Goal: Information Seeking & Learning: Learn about a topic

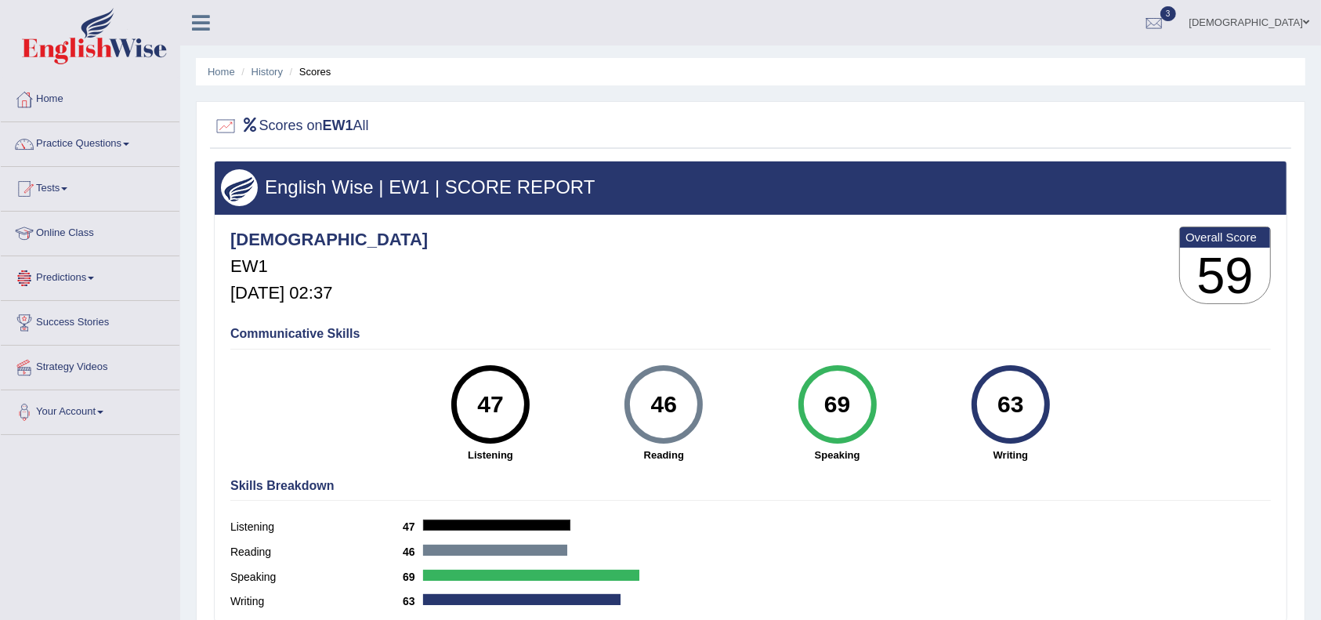
click at [56, 273] on link "Predictions" at bounding box center [90, 275] width 179 height 39
click at [74, 310] on link "Latest Predictions" at bounding box center [102, 314] width 147 height 28
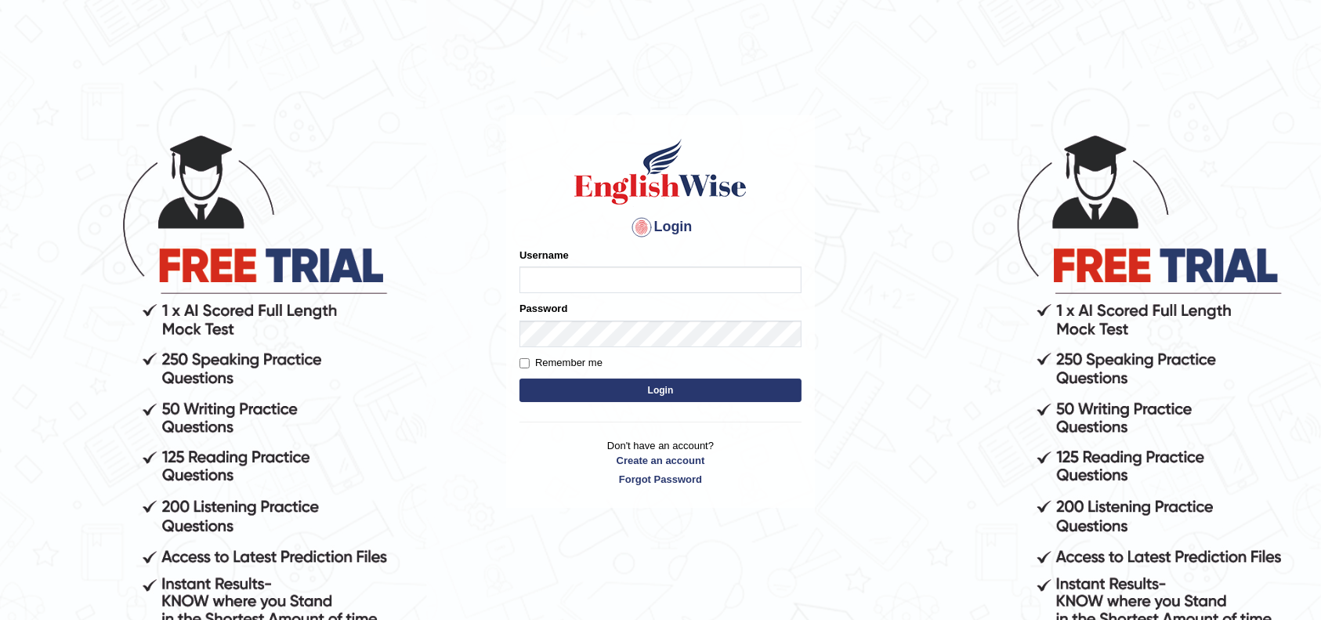
type input "safiya"
click at [521, 356] on label "Remember me" at bounding box center [560, 363] width 83 height 16
click at [521, 358] on input "Remember me" at bounding box center [524, 363] width 10 height 10
checkbox input "true"
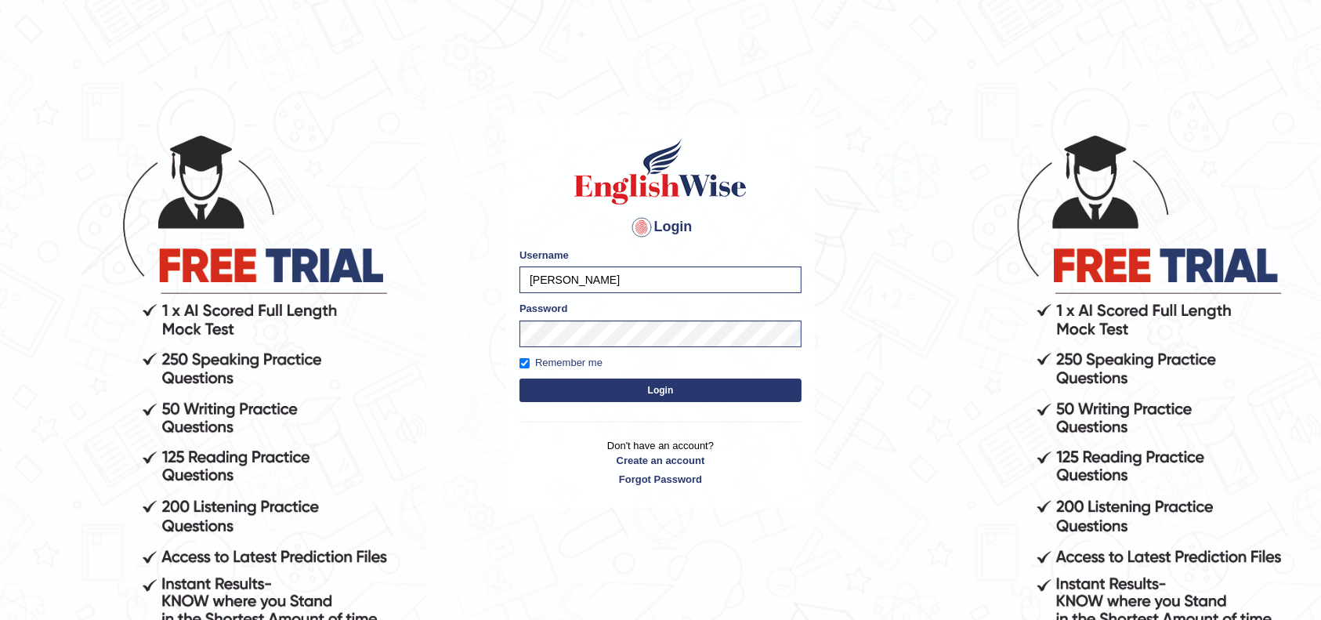
click at [660, 392] on button "Login" at bounding box center [660, 390] width 282 height 24
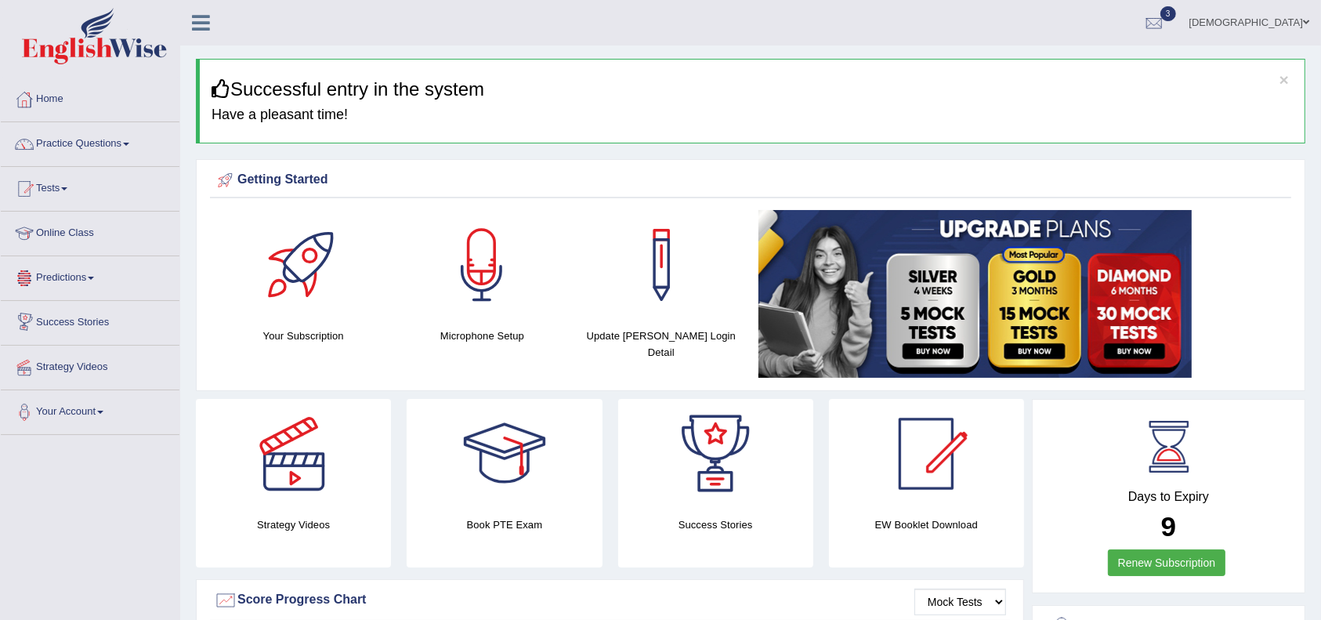
click at [71, 279] on link "Predictions" at bounding box center [90, 275] width 179 height 39
click at [72, 316] on link "Latest Predictions" at bounding box center [102, 314] width 147 height 28
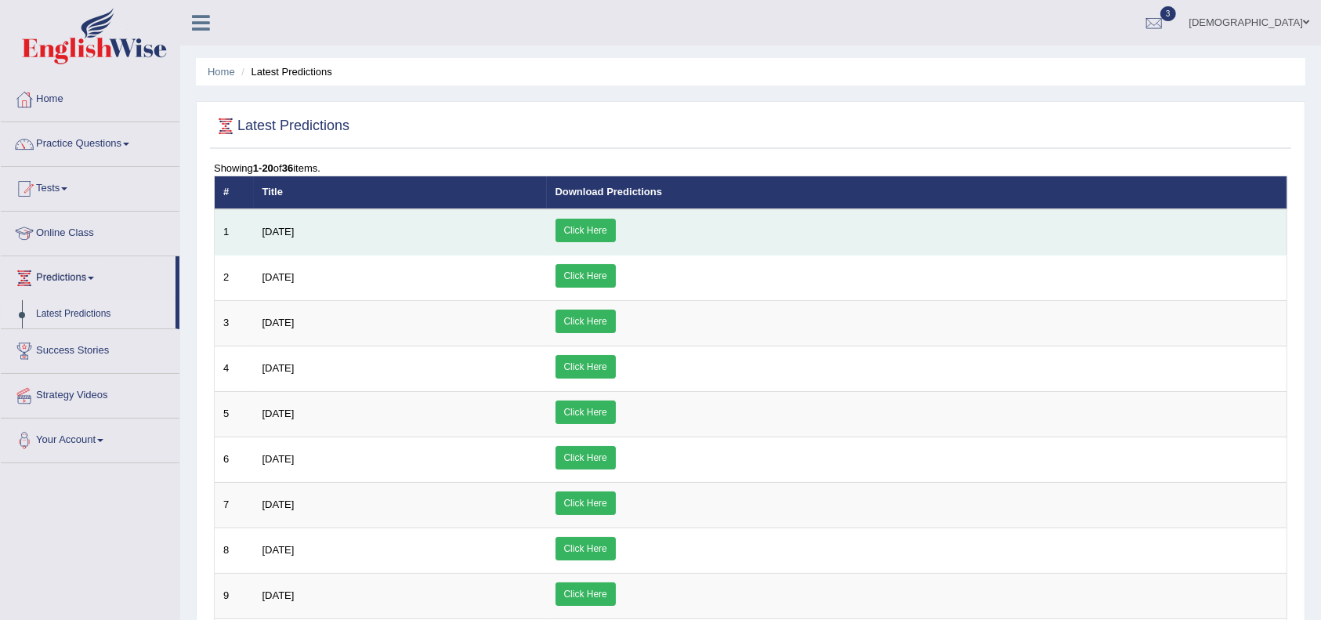
click at [616, 230] on link "Click Here" at bounding box center [586, 231] width 60 height 24
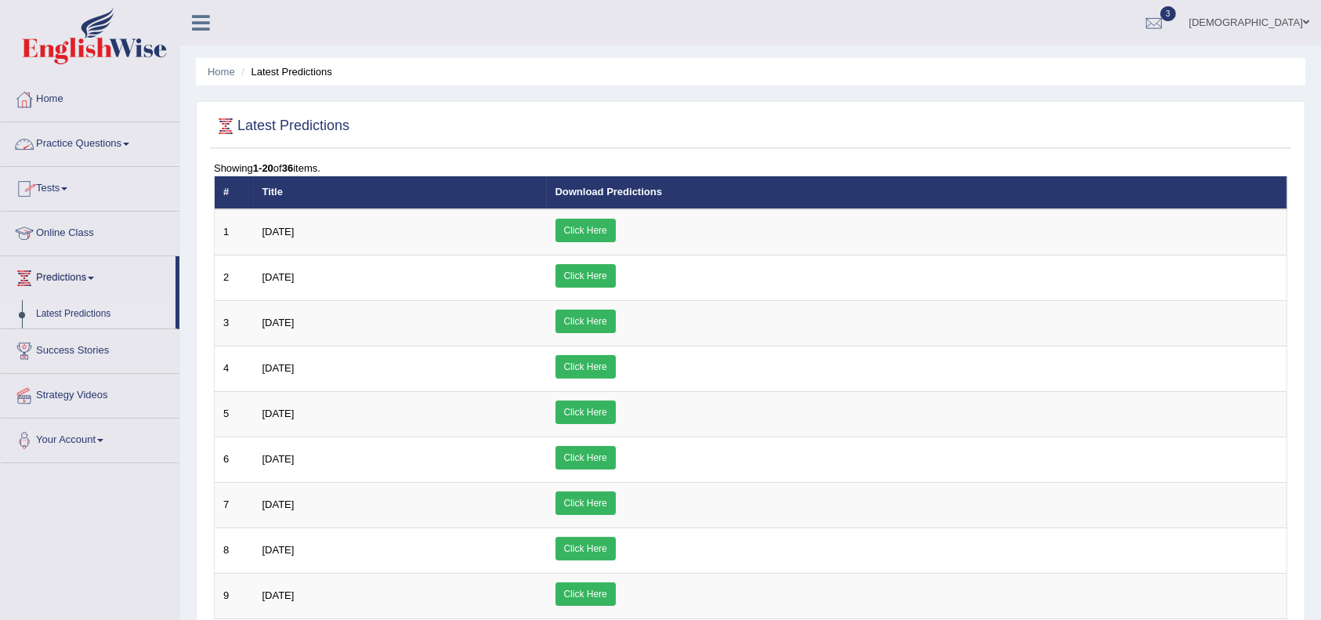
click at [113, 141] on link "Practice Questions" at bounding box center [90, 141] width 179 height 39
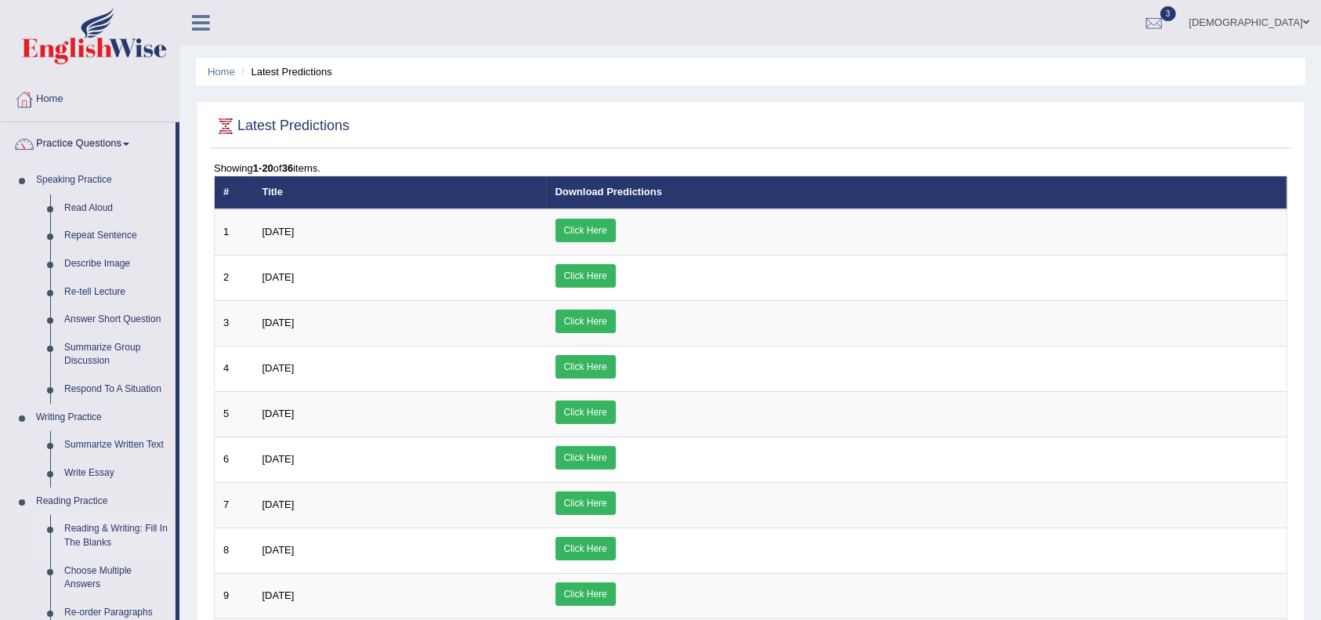
click at [129, 526] on link "Reading & Writing: Fill In The Blanks" at bounding box center [116, 536] width 118 height 42
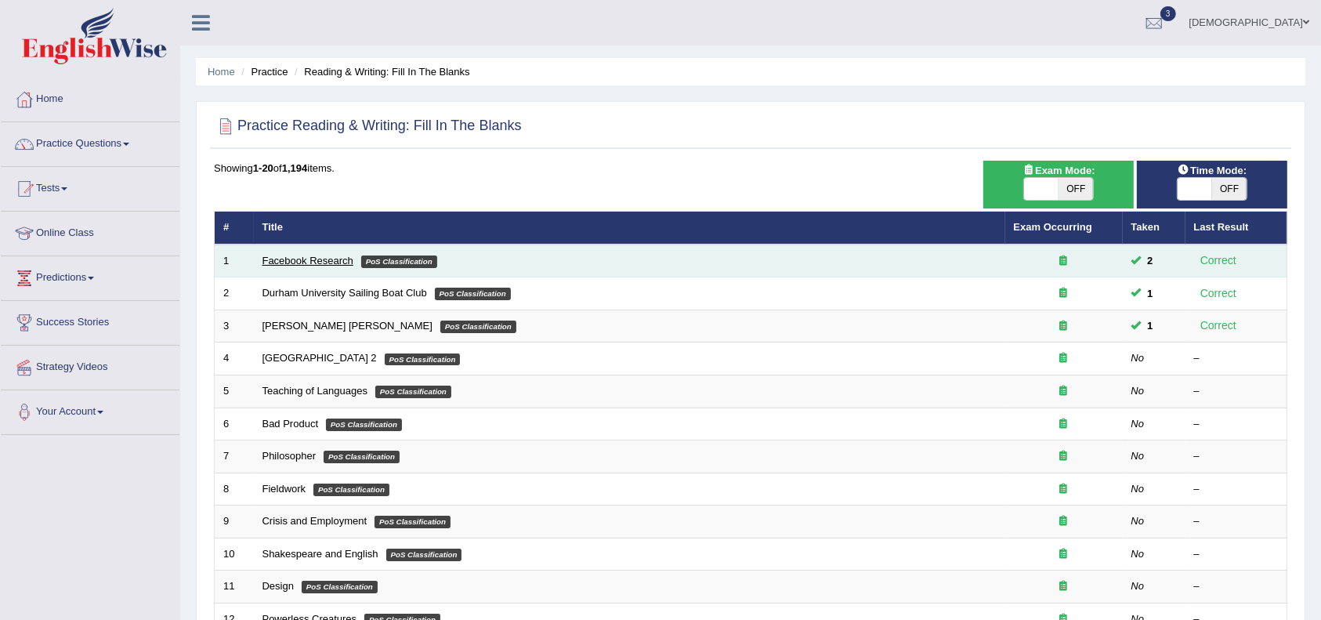
click at [278, 262] on link "Facebook Research" at bounding box center [307, 261] width 91 height 12
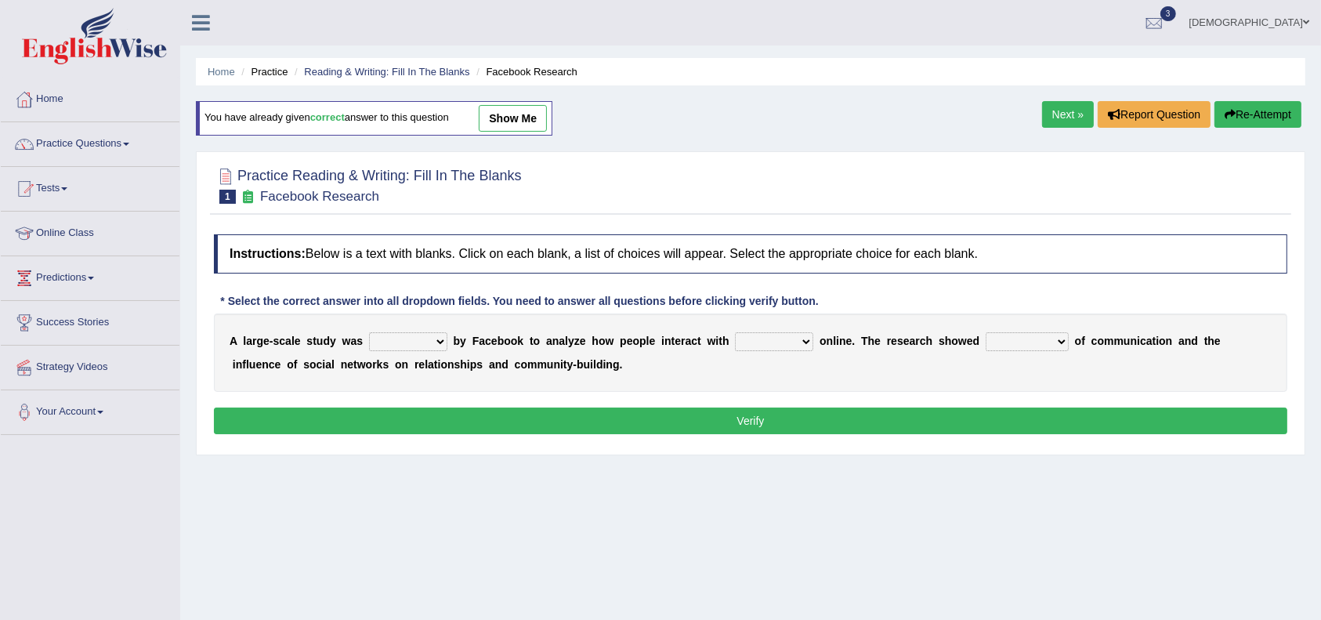
click at [428, 338] on select "surveyed had asked made" at bounding box center [408, 341] width 78 height 19
select select "surveyed"
click at [369, 332] on select "surveyed had asked made" at bounding box center [408, 341] width 78 height 19
click at [791, 340] on select "together all each other another" at bounding box center [774, 341] width 78 height 19
click at [1069, 341] on select "advantages standards fellowships patterns" at bounding box center [1027, 341] width 83 height 19
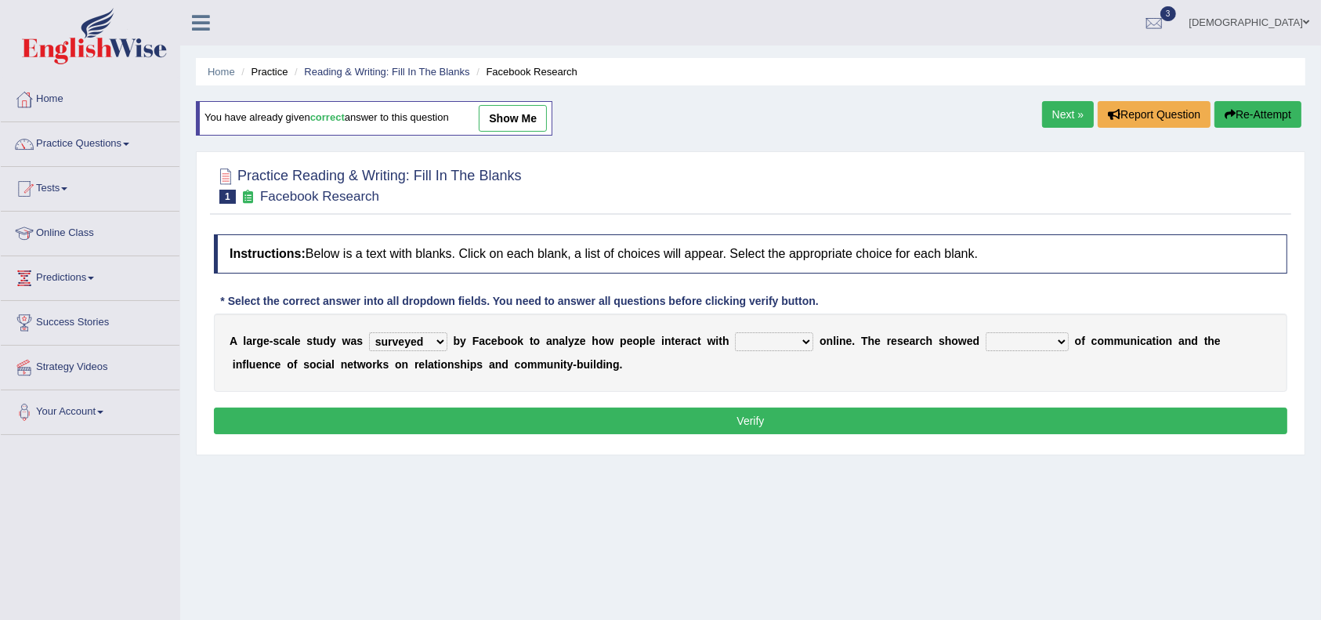
click at [981, 411] on button "Verify" at bounding box center [750, 420] width 1073 height 27
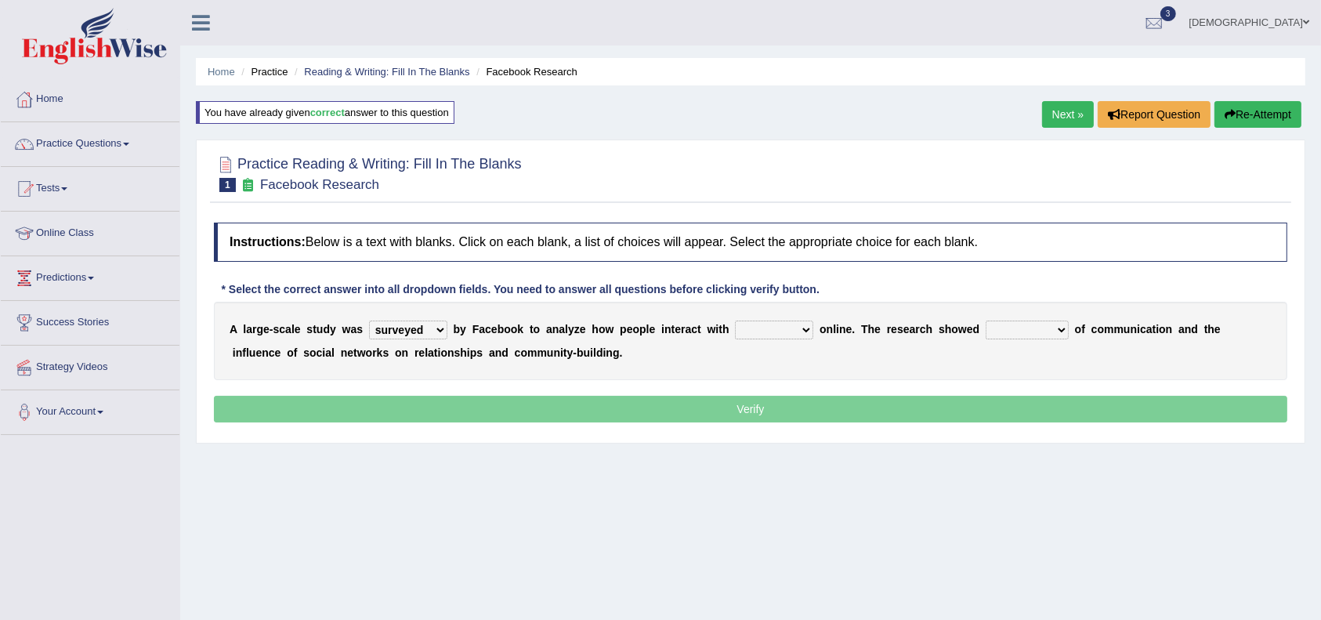
click at [927, 412] on p "Verify" at bounding box center [750, 409] width 1073 height 27
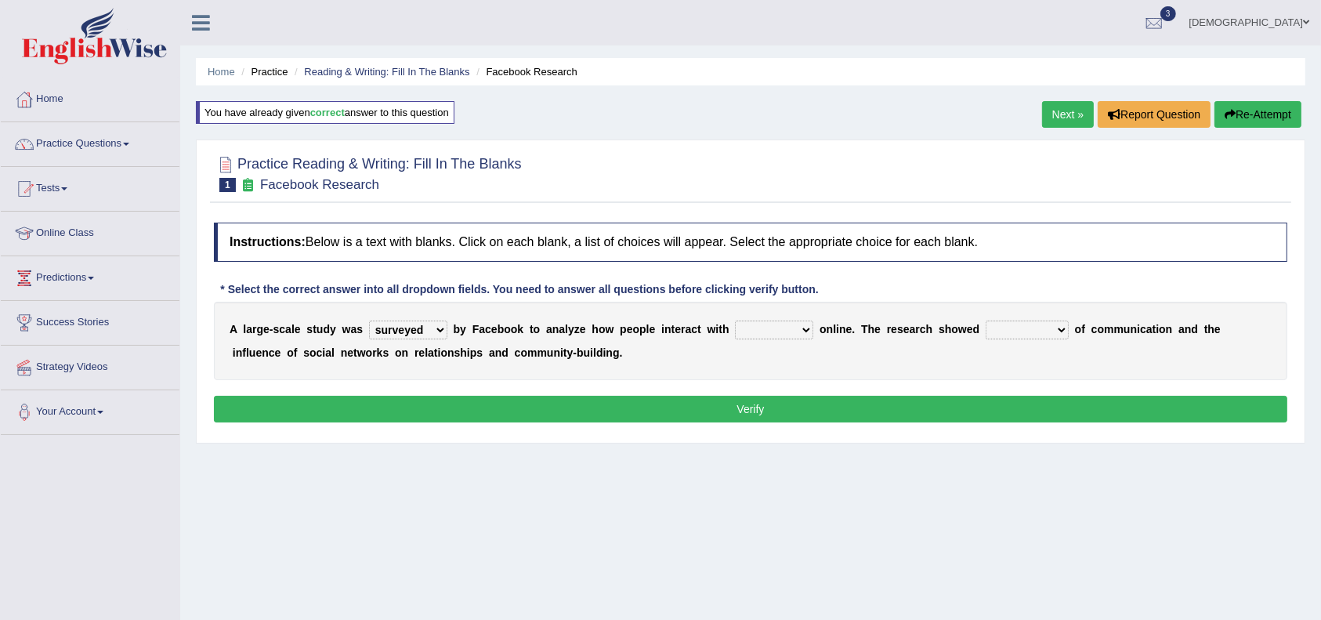
click at [764, 404] on button "Verify" at bounding box center [750, 409] width 1073 height 27
click at [802, 324] on select "together all each other another" at bounding box center [774, 329] width 78 height 19
select select "together"
click at [735, 320] on select "together all each other another" at bounding box center [774, 329] width 78 height 19
click at [1061, 331] on select "advantages standards fellowships patterns" at bounding box center [1027, 329] width 83 height 19
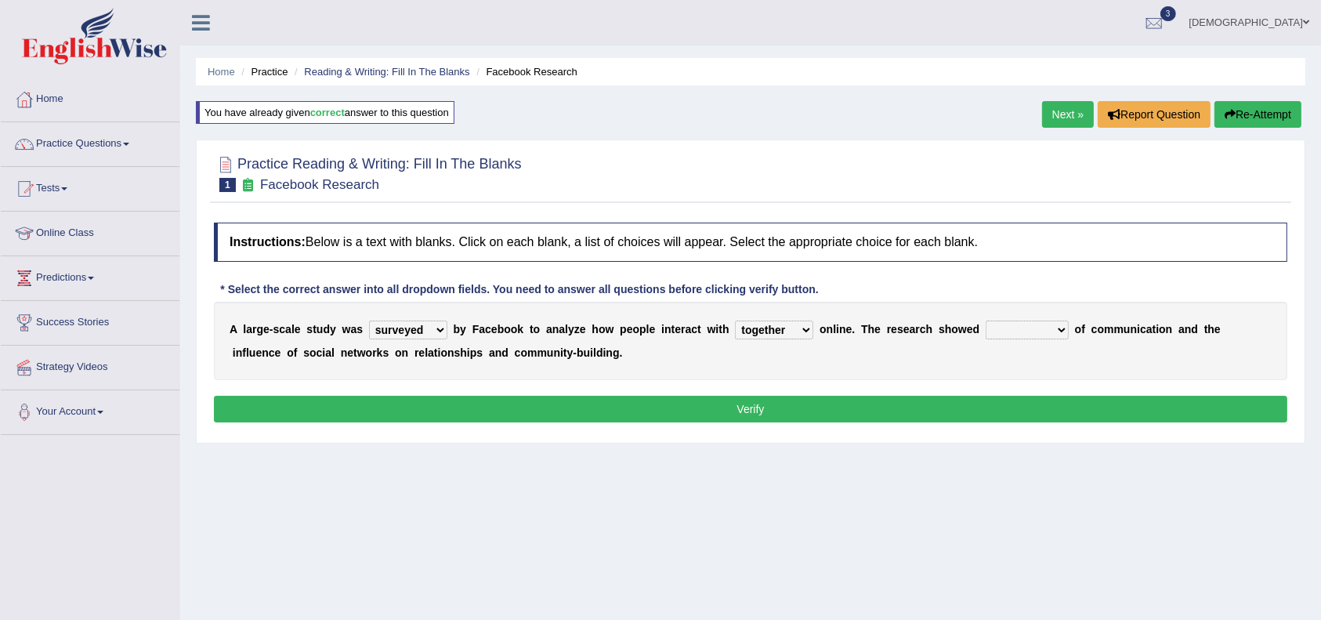
select select "advantages"
click at [987, 320] on select "advantages standards fellowships patterns" at bounding box center [1027, 329] width 83 height 19
click at [898, 408] on button "Verify" at bounding box center [750, 409] width 1073 height 27
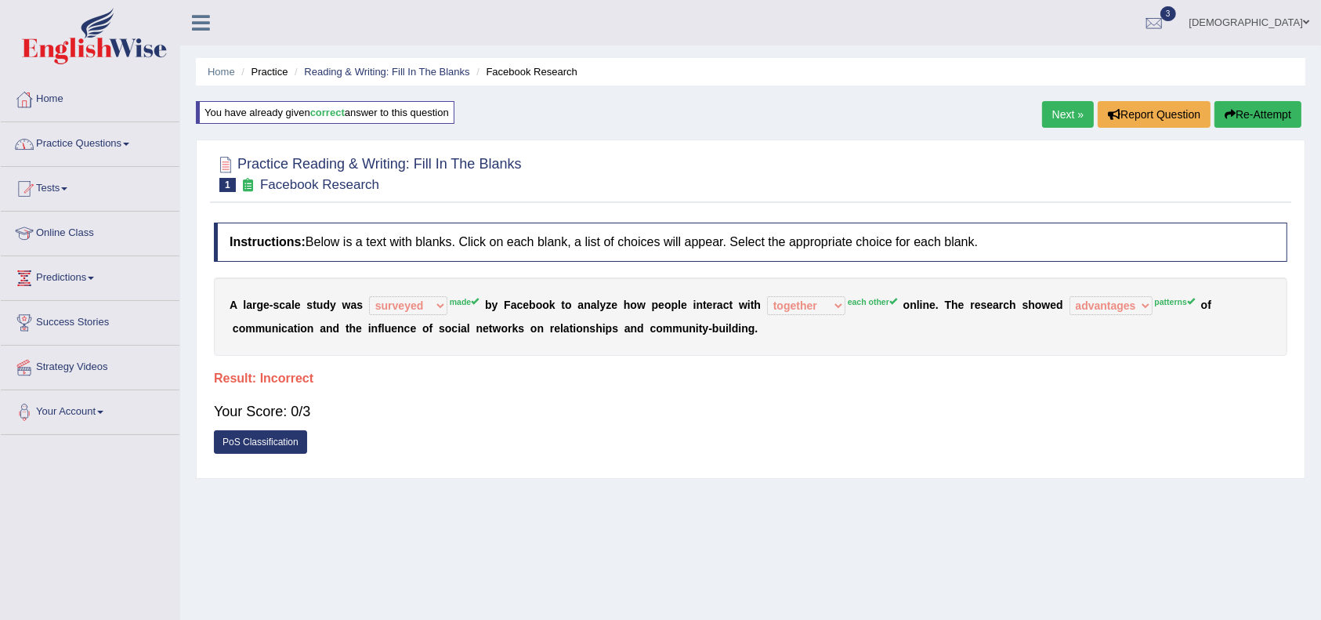
click at [88, 147] on link "Practice Questions" at bounding box center [90, 141] width 179 height 39
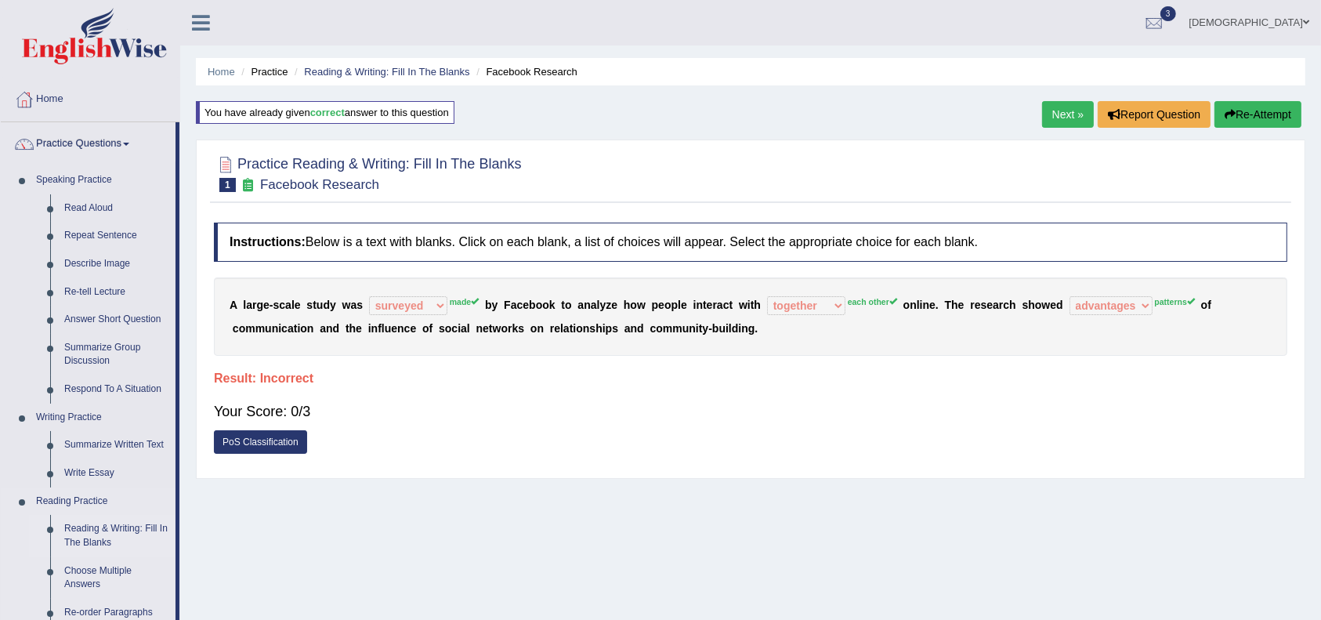
click at [138, 532] on link "Reading & Writing: Fill In The Blanks" at bounding box center [116, 536] width 118 height 42
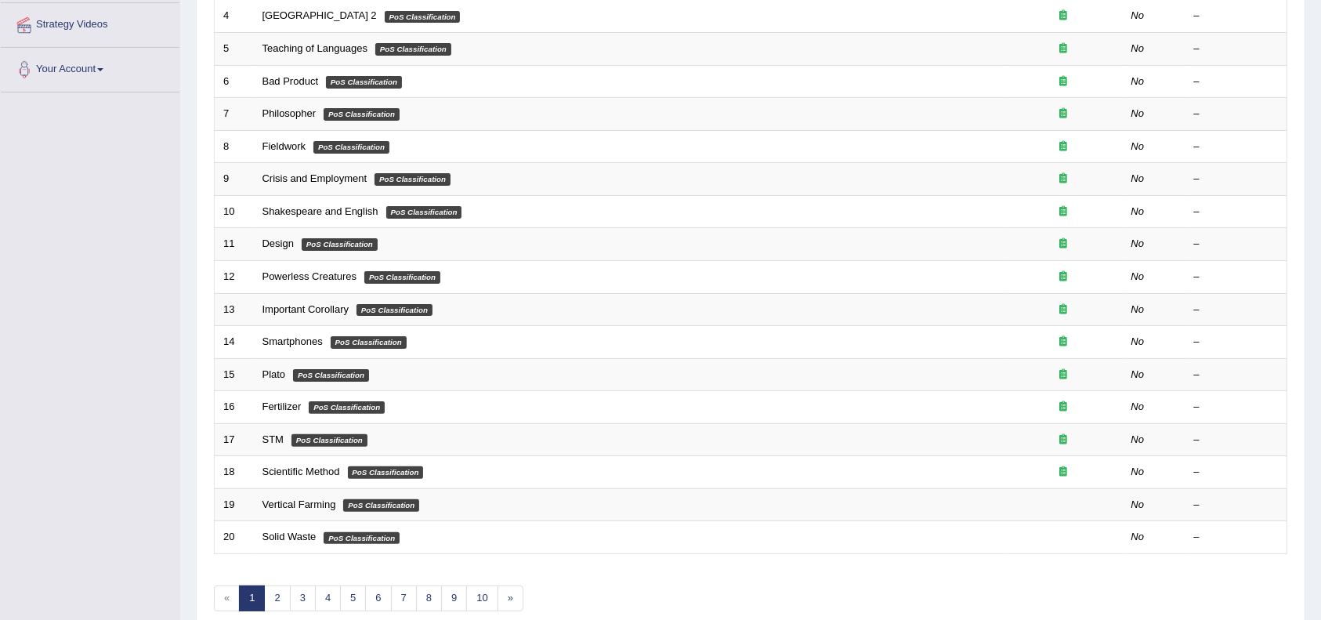
scroll to position [415, 0]
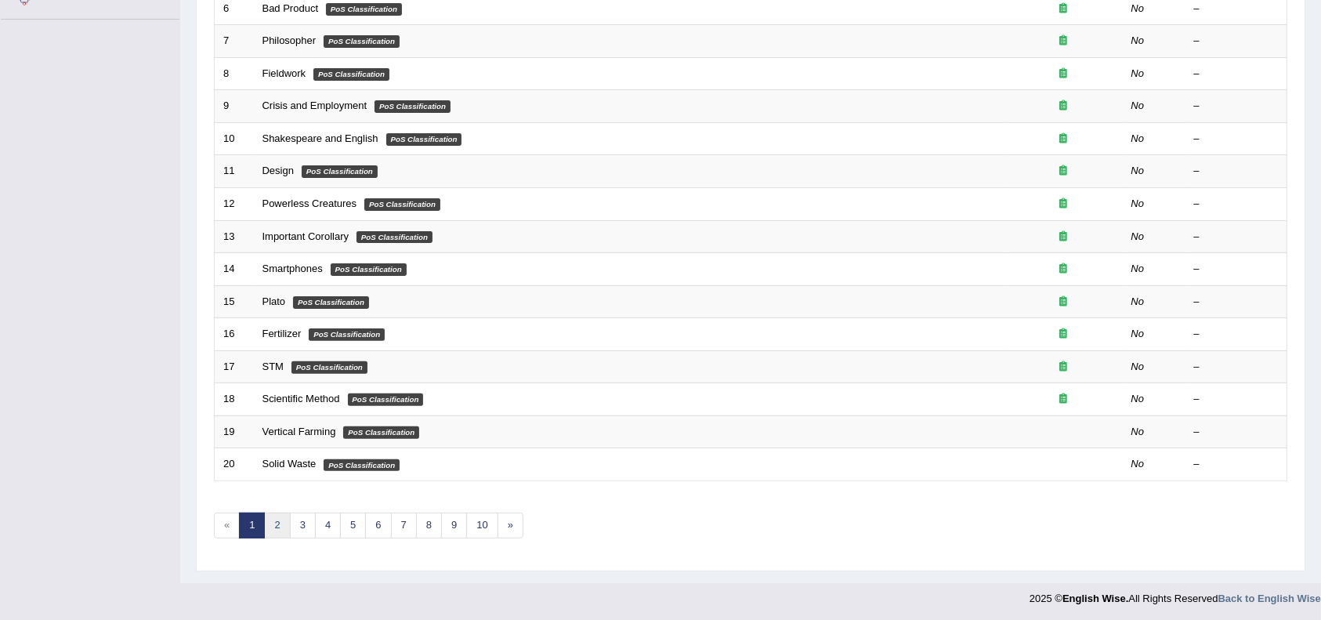
click at [270, 521] on link "2" at bounding box center [277, 525] width 26 height 26
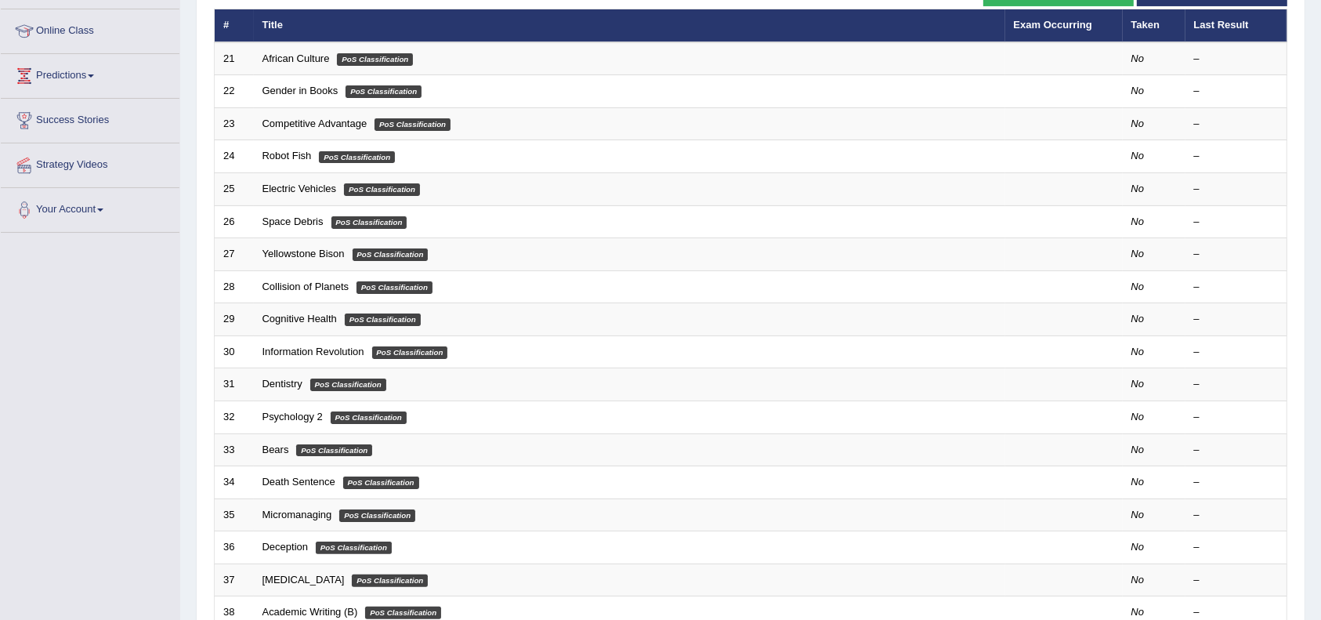
scroll to position [415, 0]
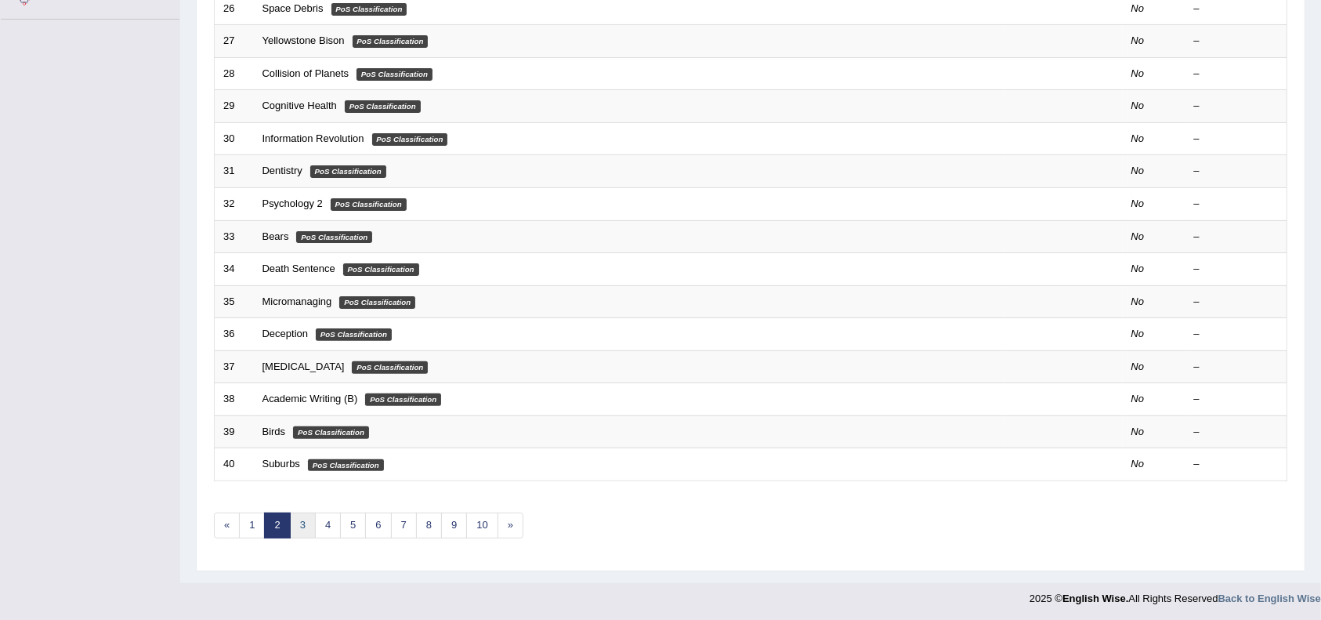
click at [302, 519] on link "3" at bounding box center [303, 525] width 26 height 26
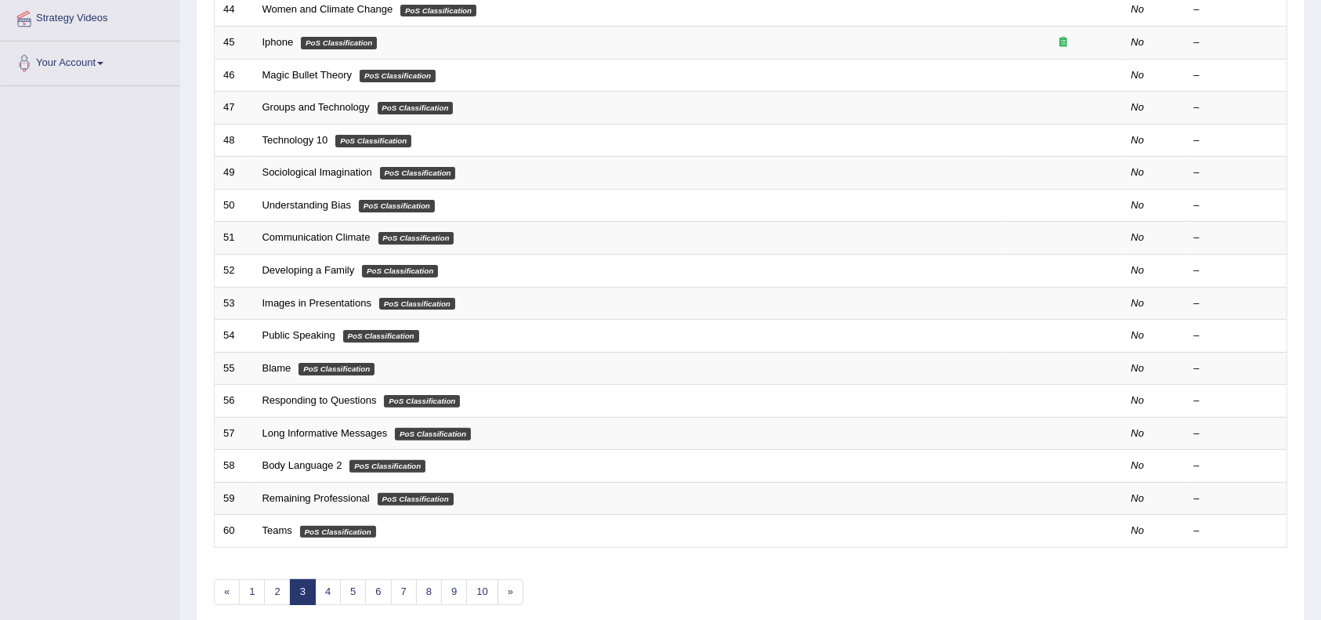
scroll to position [415, 0]
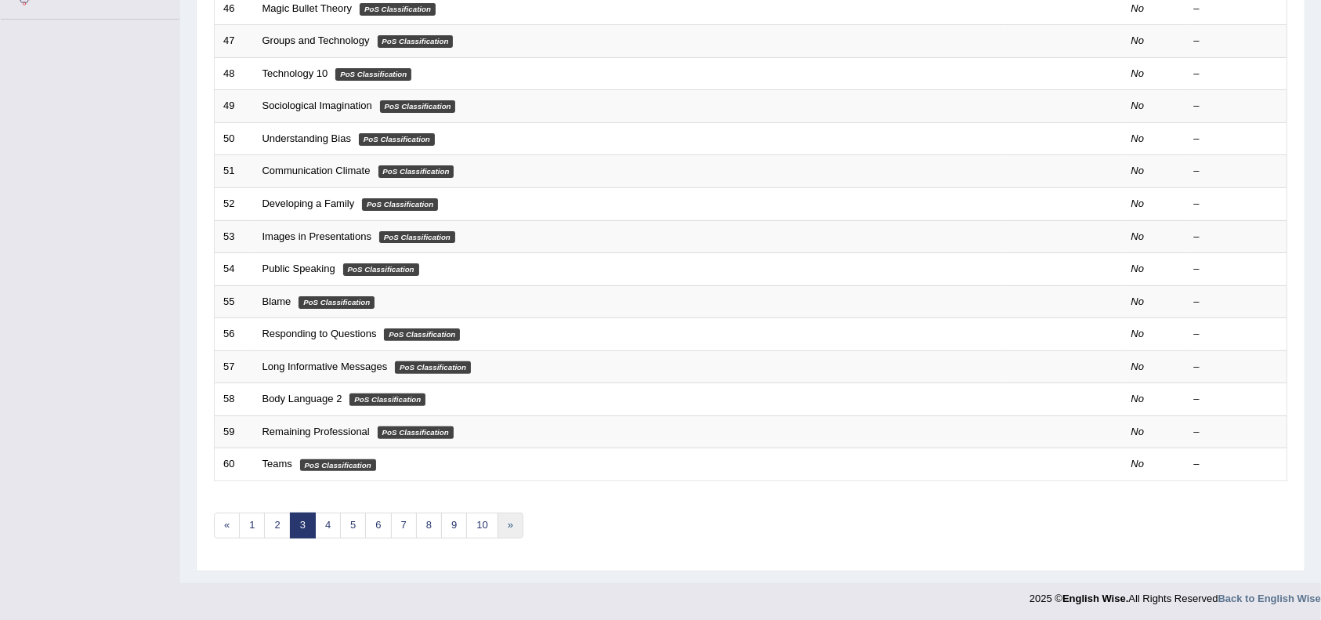
click at [504, 527] on link "»" at bounding box center [511, 525] width 26 height 26
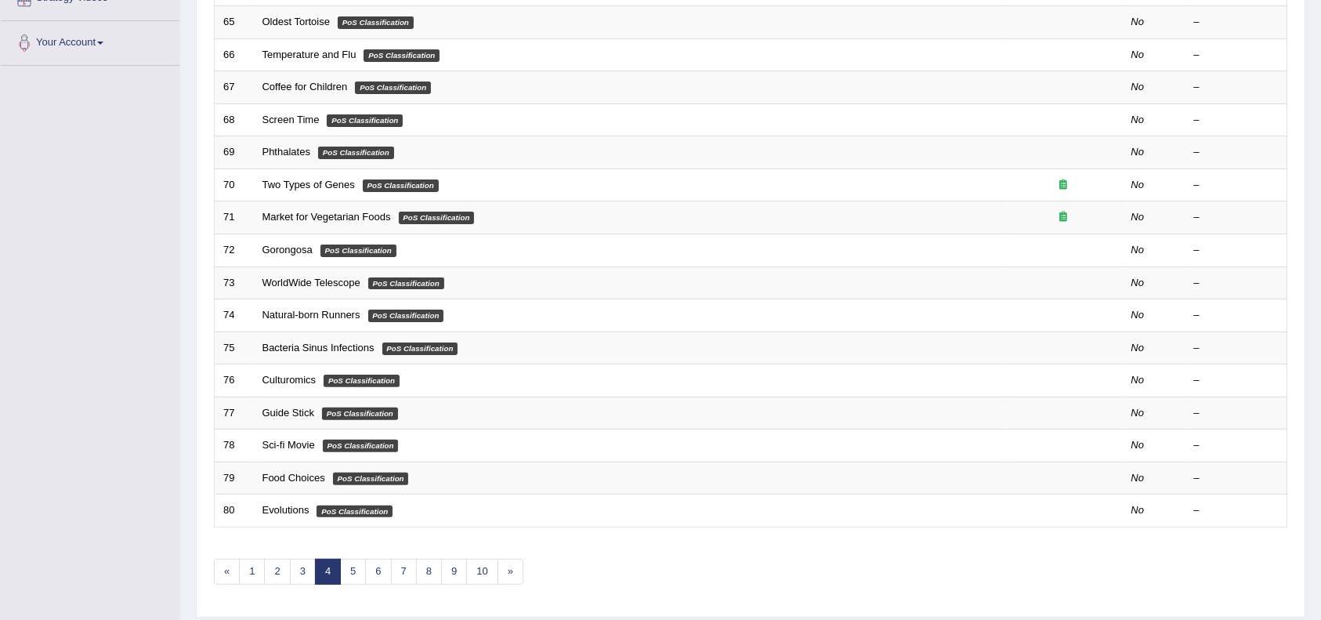
scroll to position [371, 0]
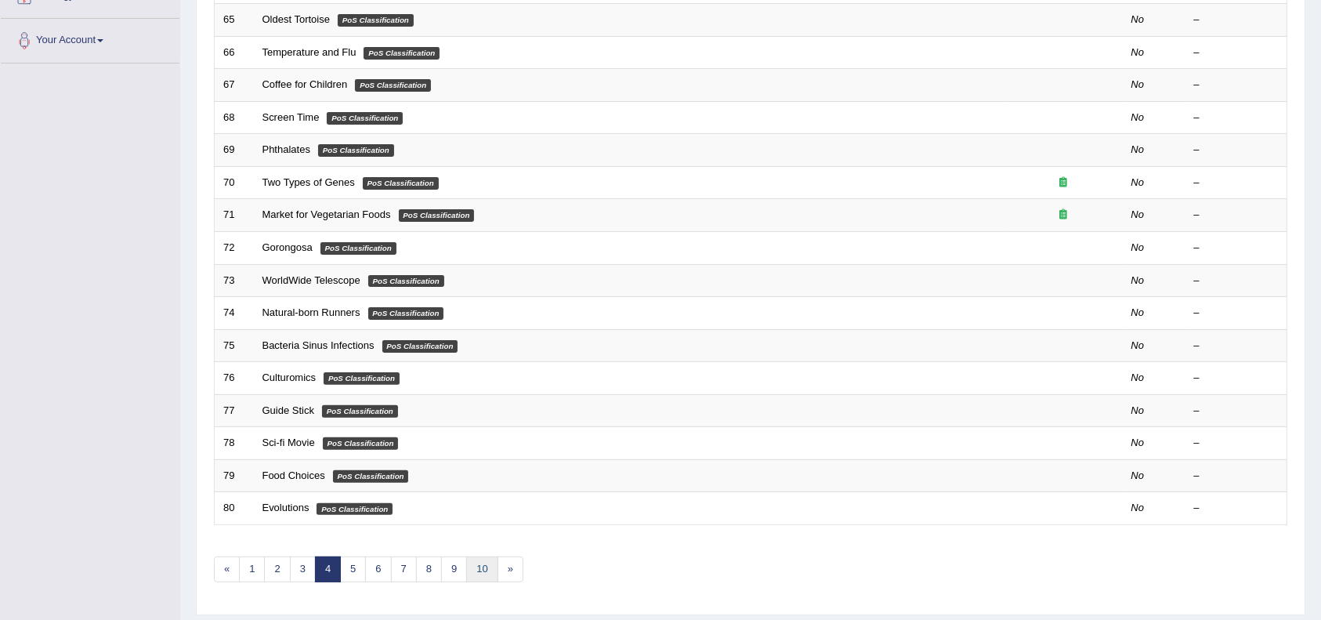
click at [481, 574] on link "10" at bounding box center [481, 569] width 31 height 26
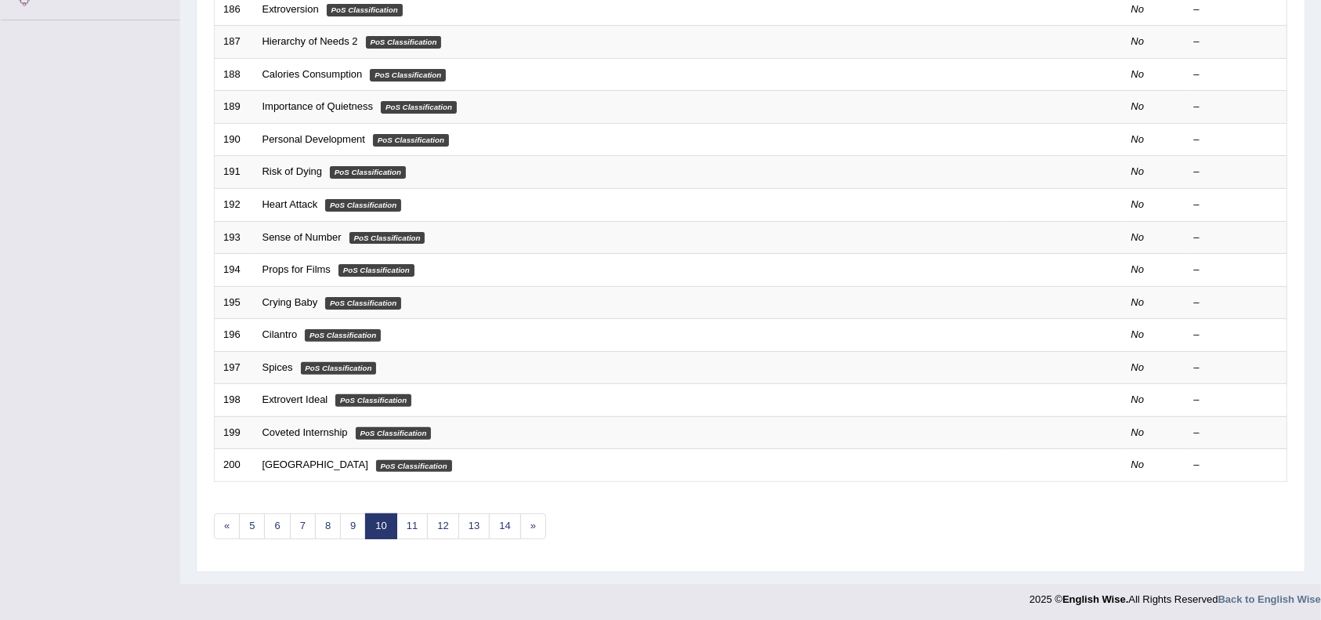
scroll to position [415, 0]
click at [407, 529] on link "11" at bounding box center [411, 525] width 31 height 26
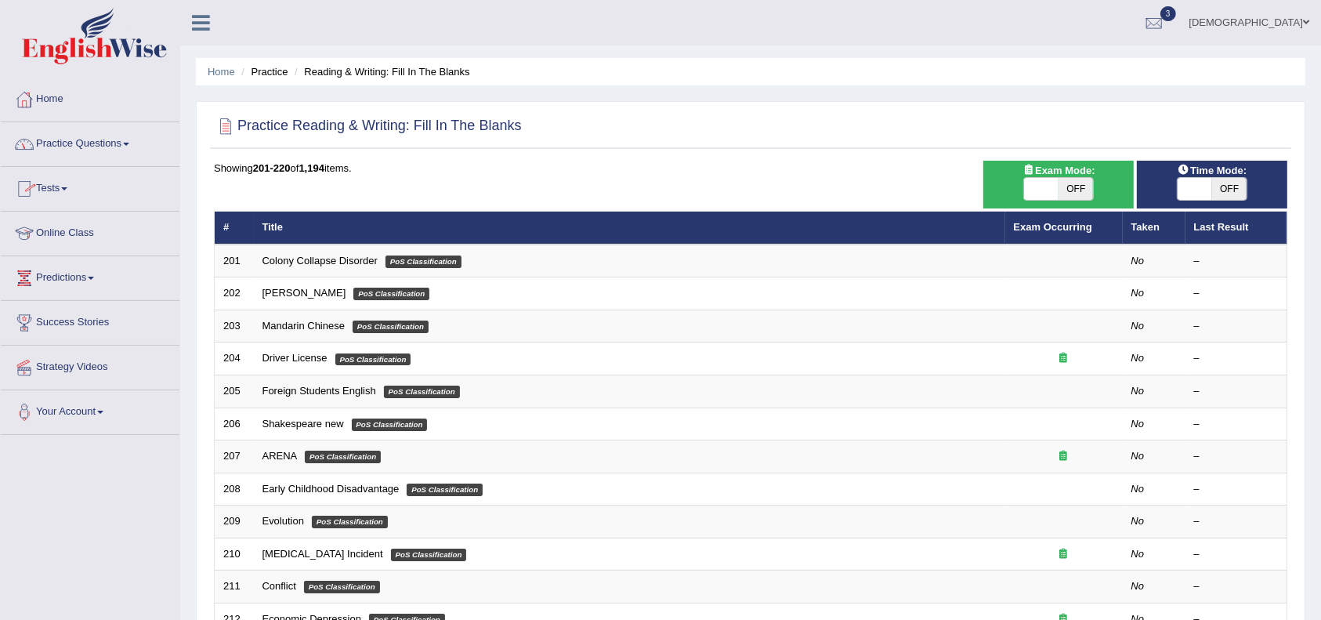
click at [122, 147] on link "Practice Questions" at bounding box center [90, 141] width 179 height 39
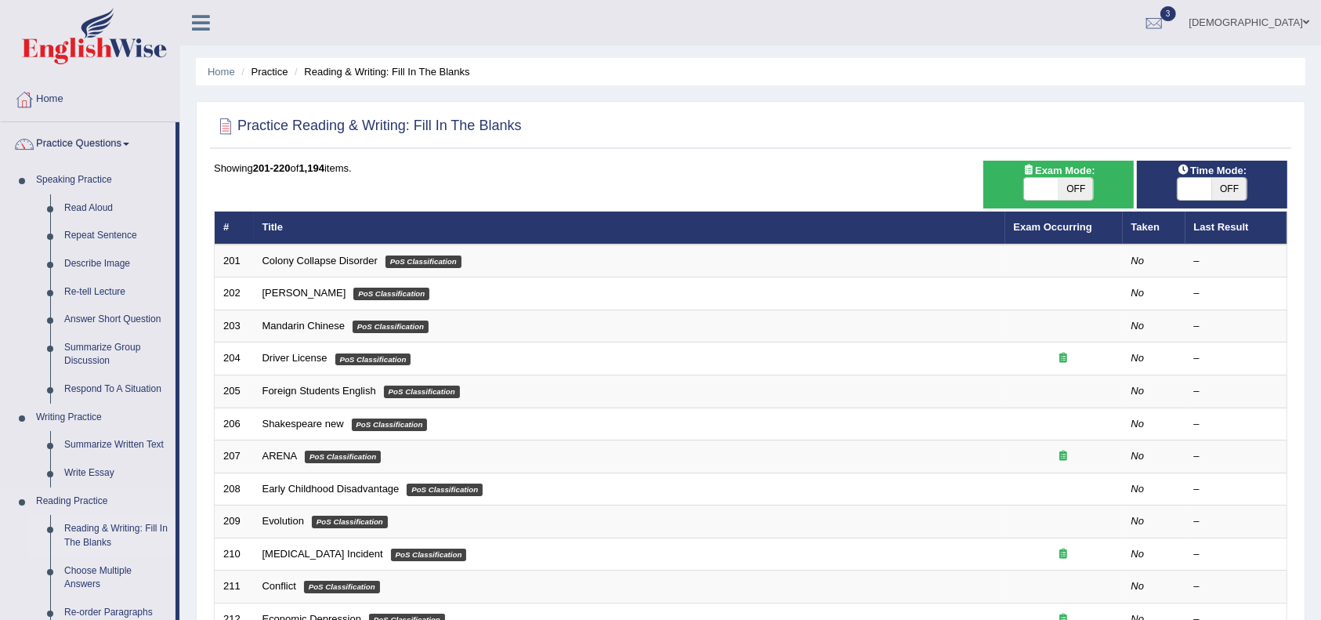
click at [100, 533] on link "Reading & Writing: Fill In The Blanks" at bounding box center [116, 536] width 118 height 42
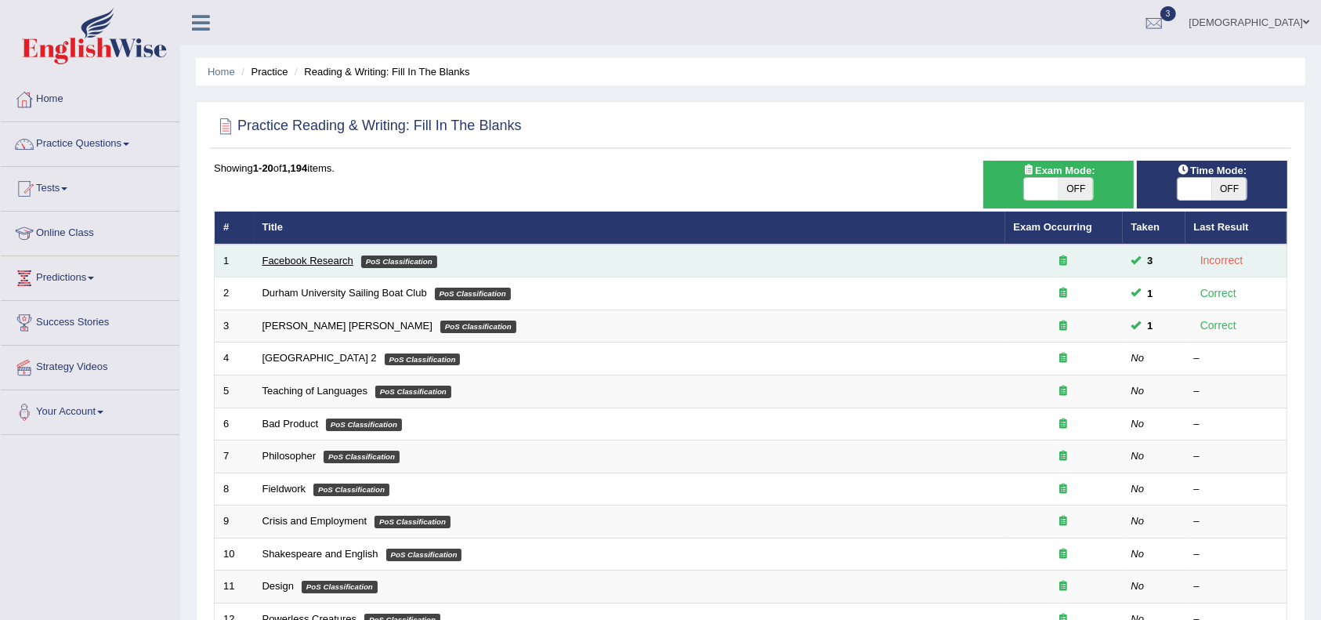
click at [319, 255] on link "Facebook Research" at bounding box center [307, 261] width 91 height 12
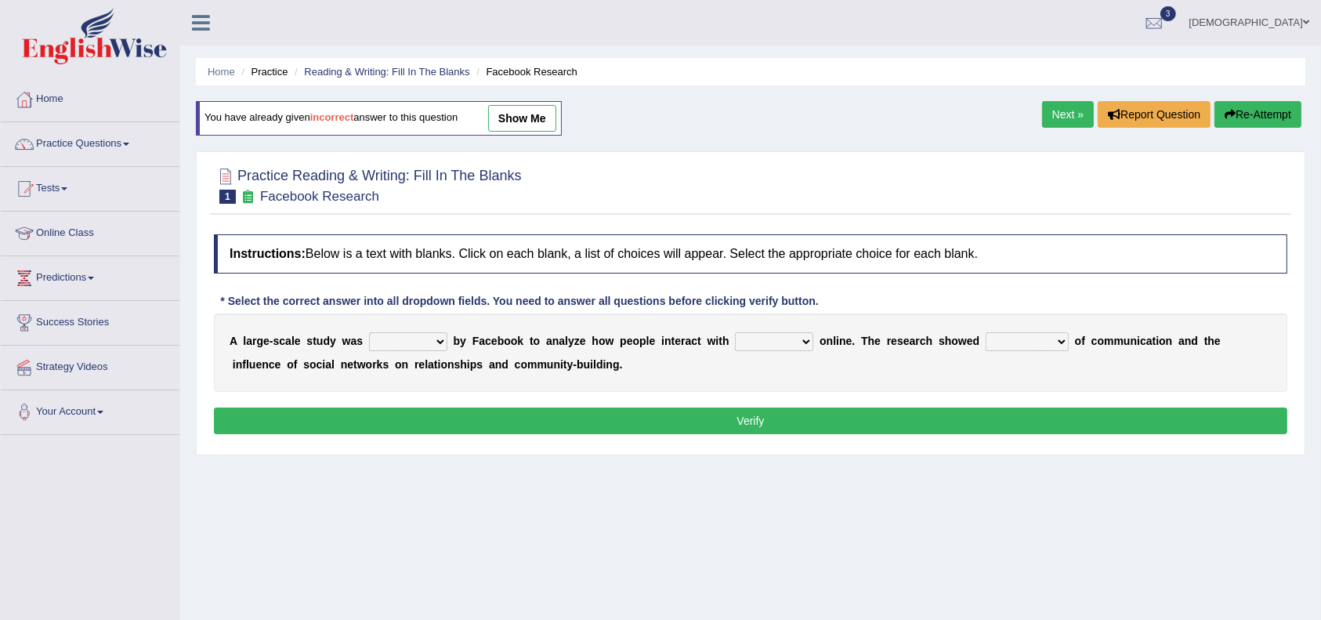
click at [433, 337] on select "surveyed had asked made" at bounding box center [408, 341] width 78 height 19
select select "made"
click at [369, 332] on select "surveyed had asked made" at bounding box center [408, 341] width 78 height 19
click at [806, 338] on select "together all each other another" at bounding box center [774, 341] width 78 height 19
select select "each other"
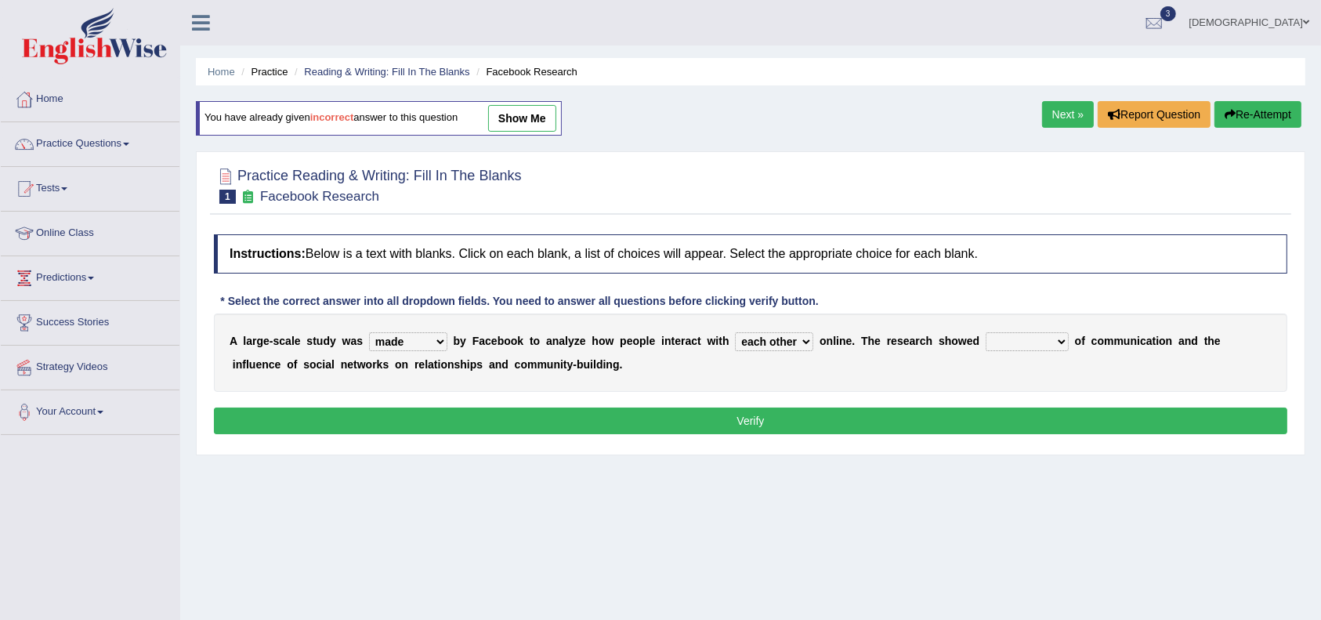
click at [735, 332] on select "together all each other another" at bounding box center [774, 341] width 78 height 19
click at [1055, 335] on select "advantages standards fellowships patterns" at bounding box center [1027, 341] width 83 height 19
select select "patterns"
click at [987, 332] on select "advantages standards fellowships patterns" at bounding box center [1027, 341] width 83 height 19
click at [855, 414] on button "Verify" at bounding box center [750, 420] width 1073 height 27
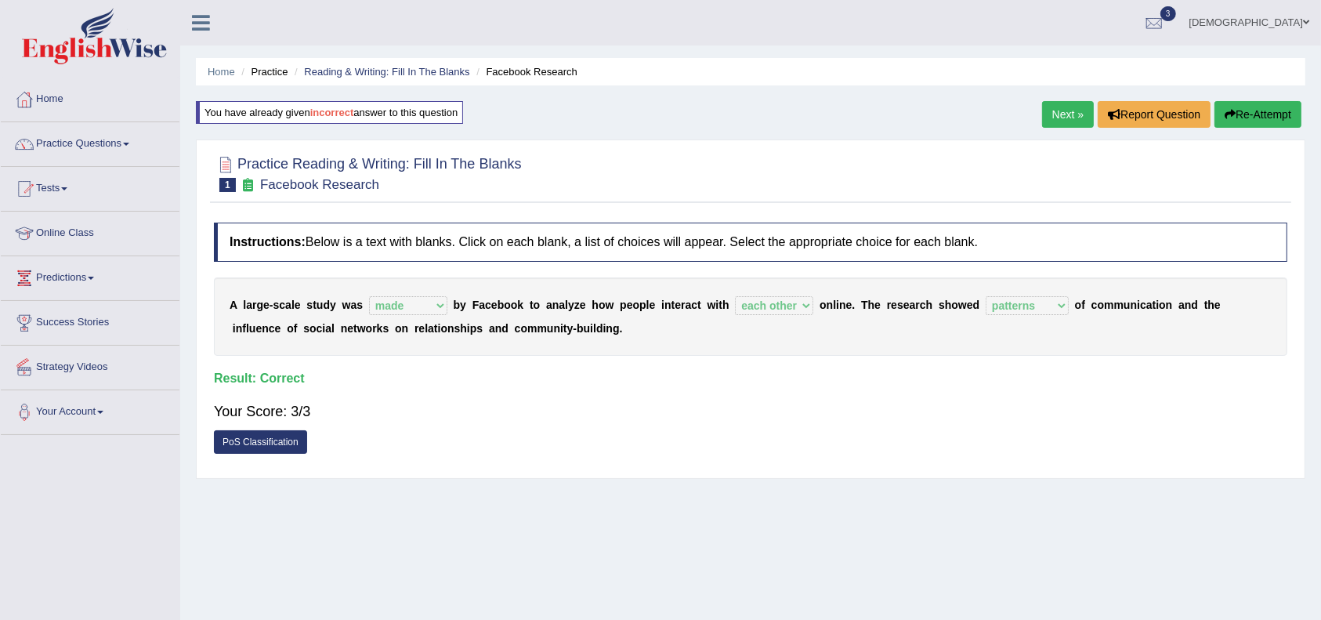
click at [77, 273] on link "Predictions" at bounding box center [90, 275] width 179 height 39
click at [88, 270] on link "Predictions" at bounding box center [88, 275] width 175 height 39
click at [85, 145] on link "Practice Questions" at bounding box center [90, 141] width 179 height 39
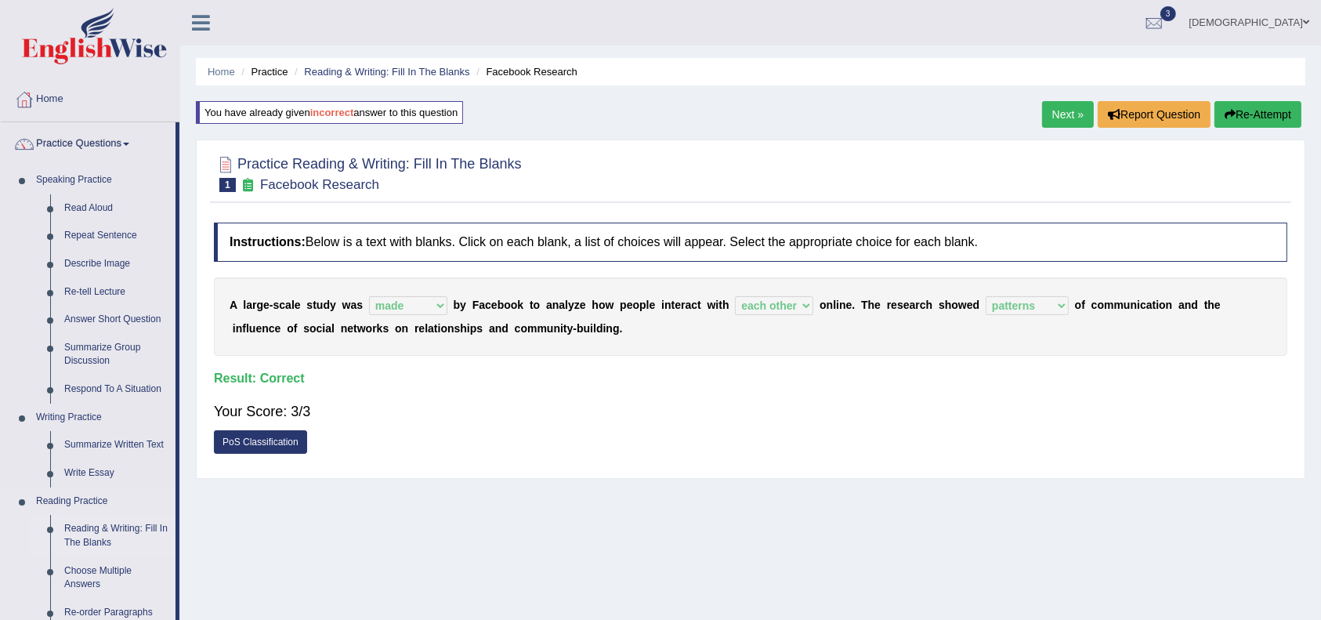
click at [92, 527] on link "Reading & Writing: Fill In The Blanks" at bounding box center [116, 536] width 118 height 42
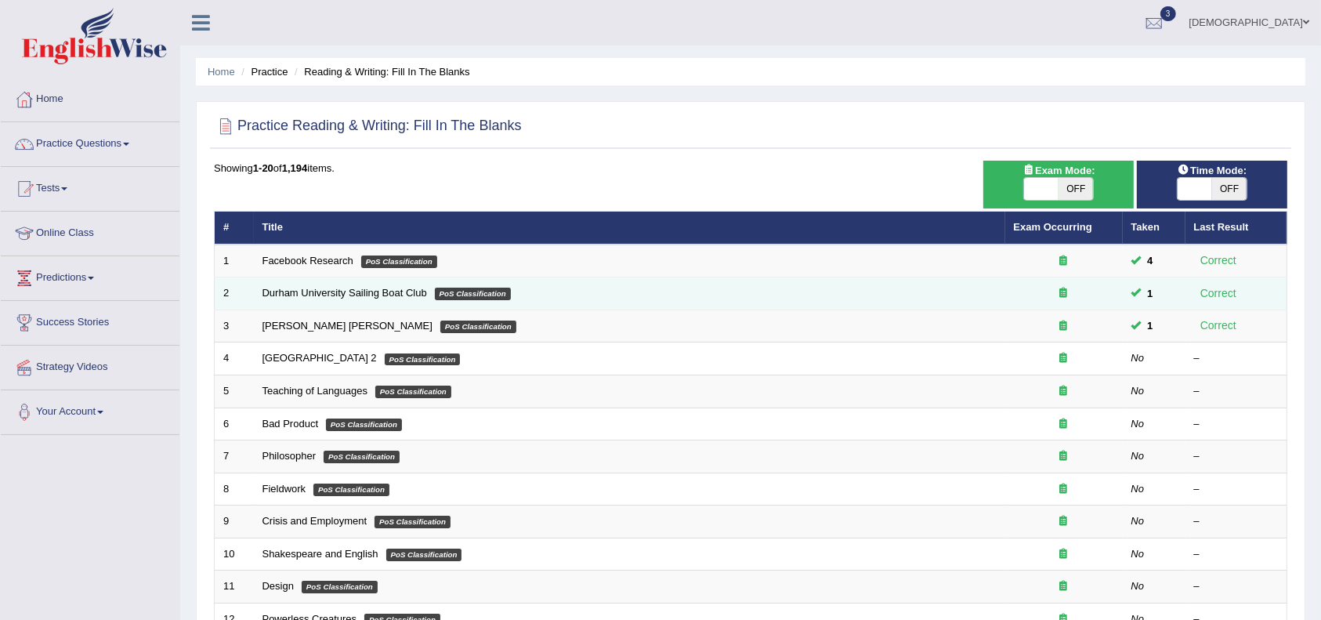
click at [483, 291] on em "PoS Classification" at bounding box center [473, 294] width 76 height 13
click at [313, 294] on link "Durham University Sailing Boat Club" at bounding box center [344, 293] width 165 height 12
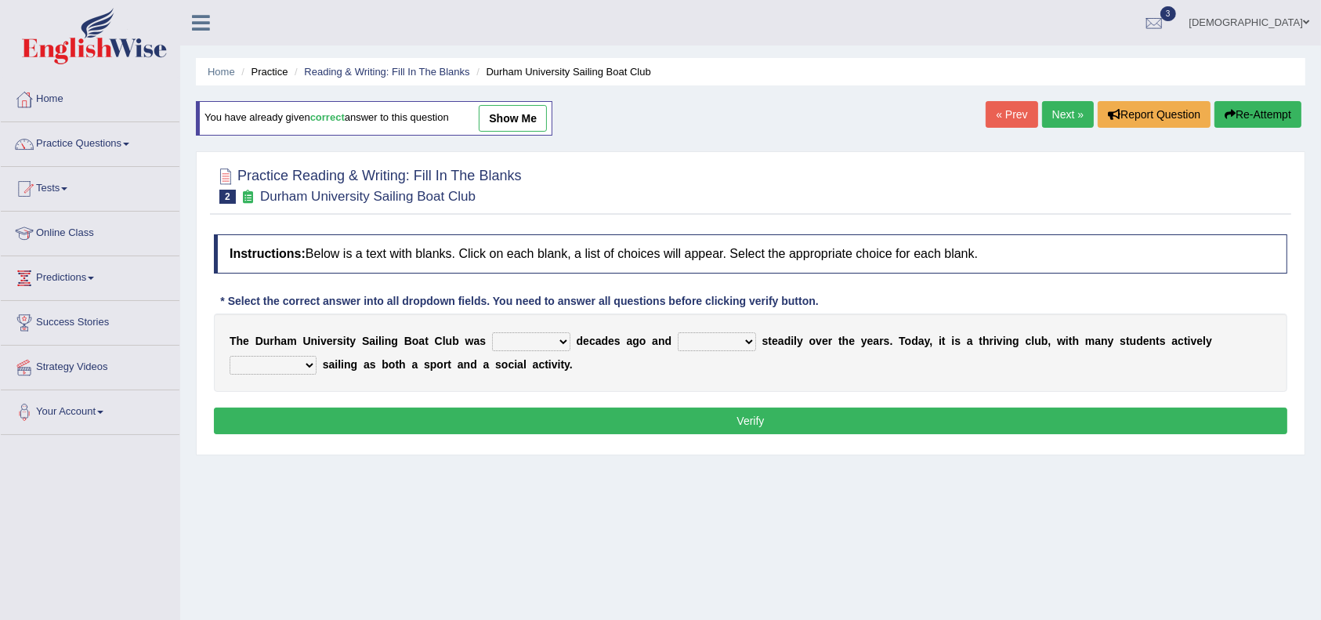
click at [558, 340] on select "found fund founded find" at bounding box center [531, 341] width 78 height 19
select select "found"
click at [492, 332] on select "found fund founded find" at bounding box center [531, 341] width 78 height 19
click at [751, 336] on select "grow growing has grown grown" at bounding box center [717, 341] width 78 height 19
select select "grow"
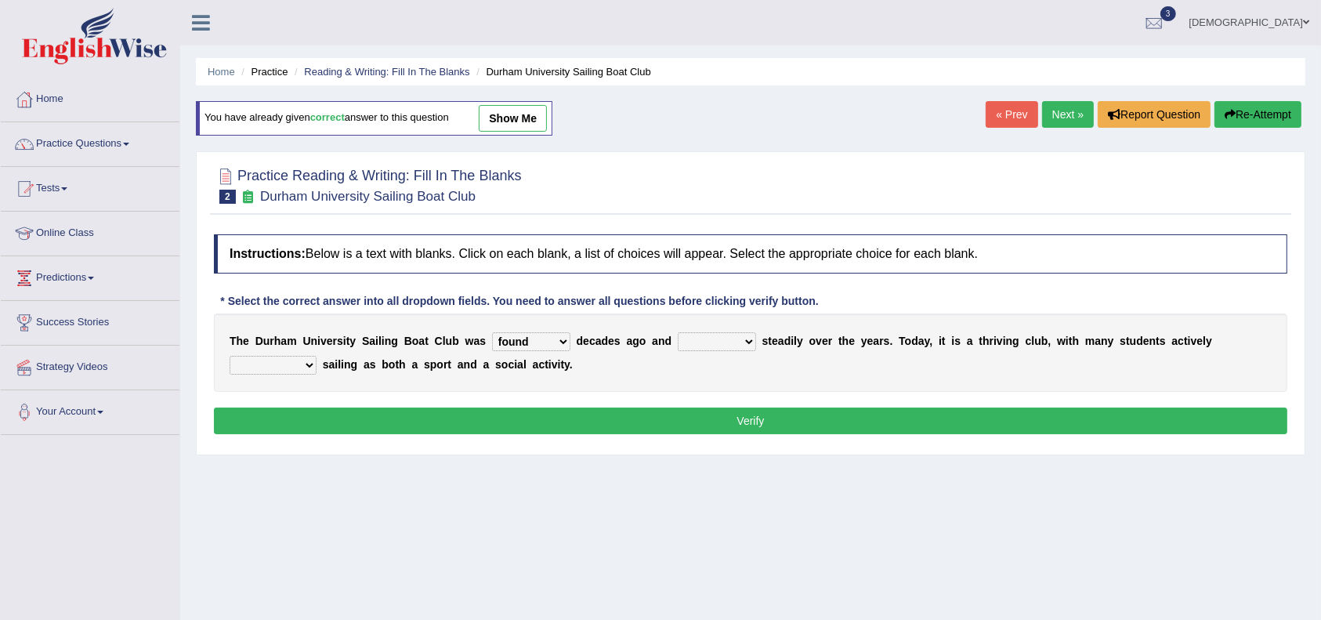
click at [678, 332] on select "grow growing has grown grown" at bounding box center [717, 341] width 78 height 19
click at [303, 359] on select "enjoy enjoyed are enjoying enjoying" at bounding box center [273, 365] width 87 height 19
select select "enjoyed"
click at [230, 356] on select "enjoy enjoyed are enjoying enjoying" at bounding box center [273, 365] width 87 height 19
click at [391, 419] on button "Verify" at bounding box center [750, 420] width 1073 height 27
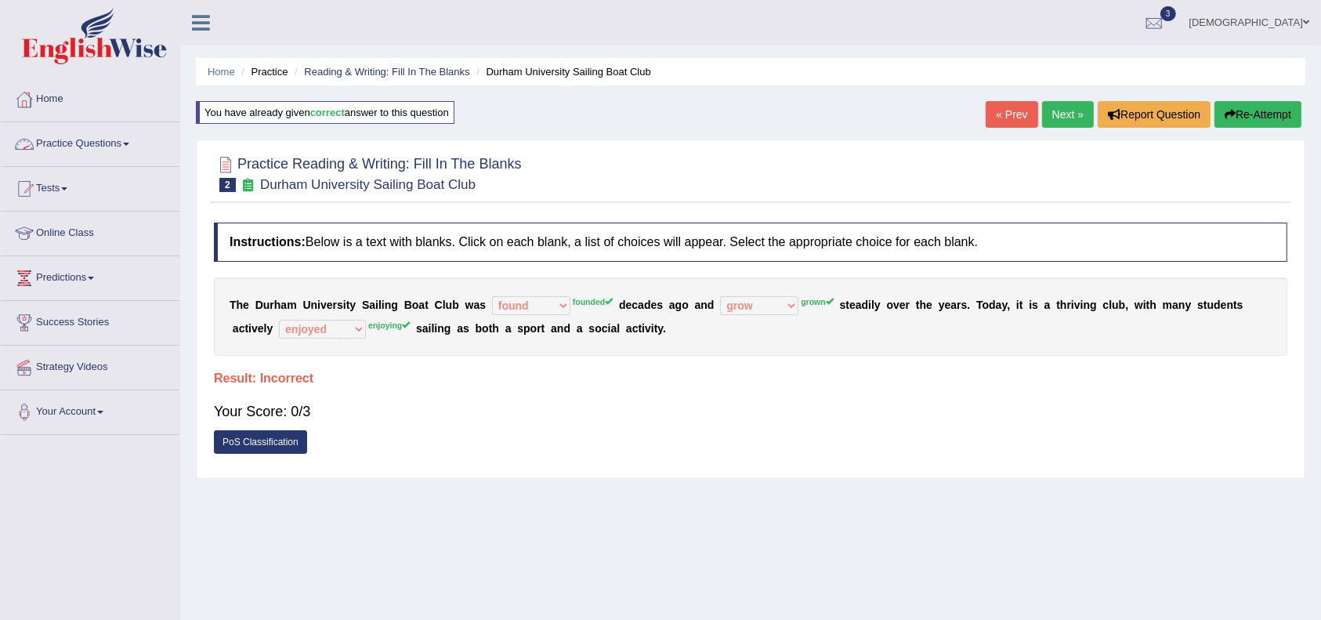
click at [147, 130] on link "Practice Questions" at bounding box center [90, 141] width 179 height 39
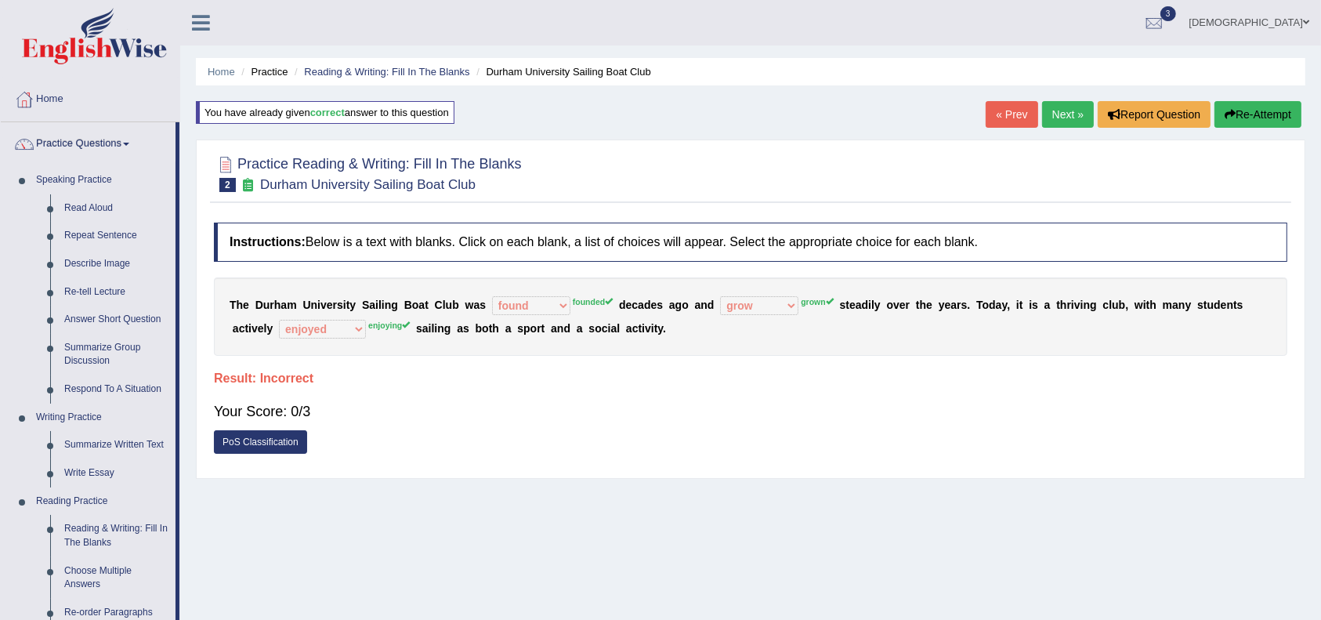
click at [1059, 111] on link "Next »" at bounding box center [1068, 114] width 52 height 27
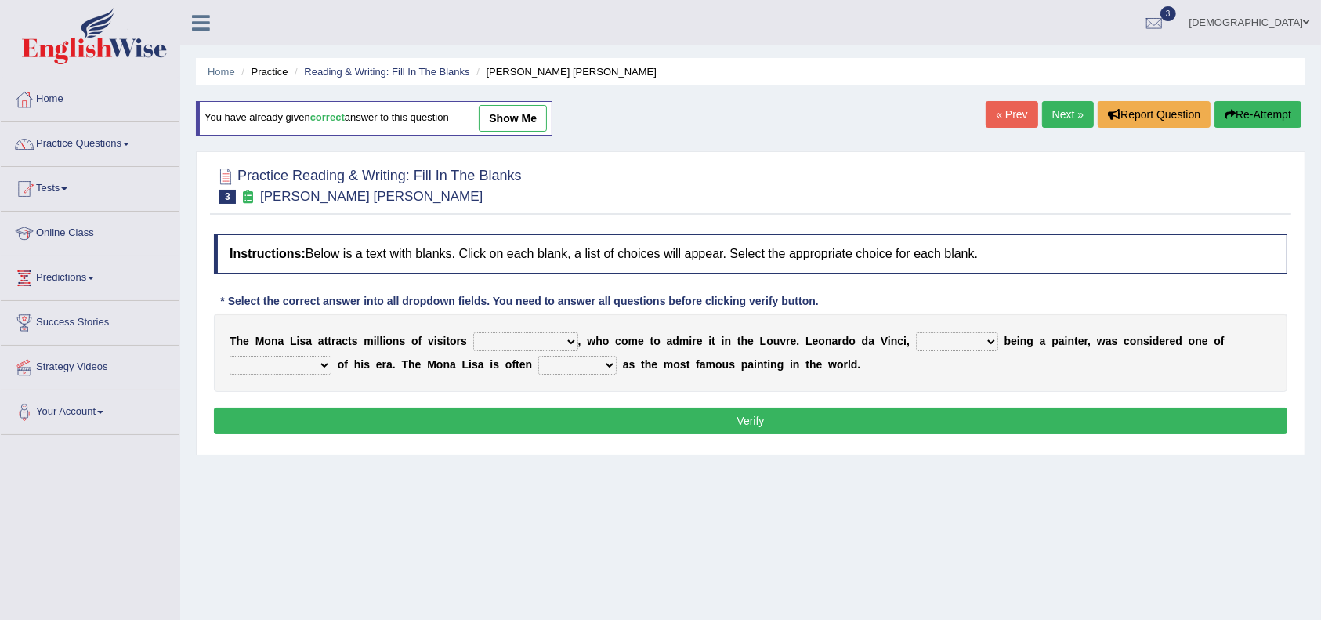
click at [570, 338] on select "around the year the all year all year round per year" at bounding box center [525, 341] width 105 height 19
select select "per year"
click at [473, 332] on select "around the year the all year all year round per year" at bounding box center [525, 341] width 105 height 19
click at [997, 338] on select "rather than as much as as well as as long as" at bounding box center [957, 341] width 82 height 19
select select "rather than"
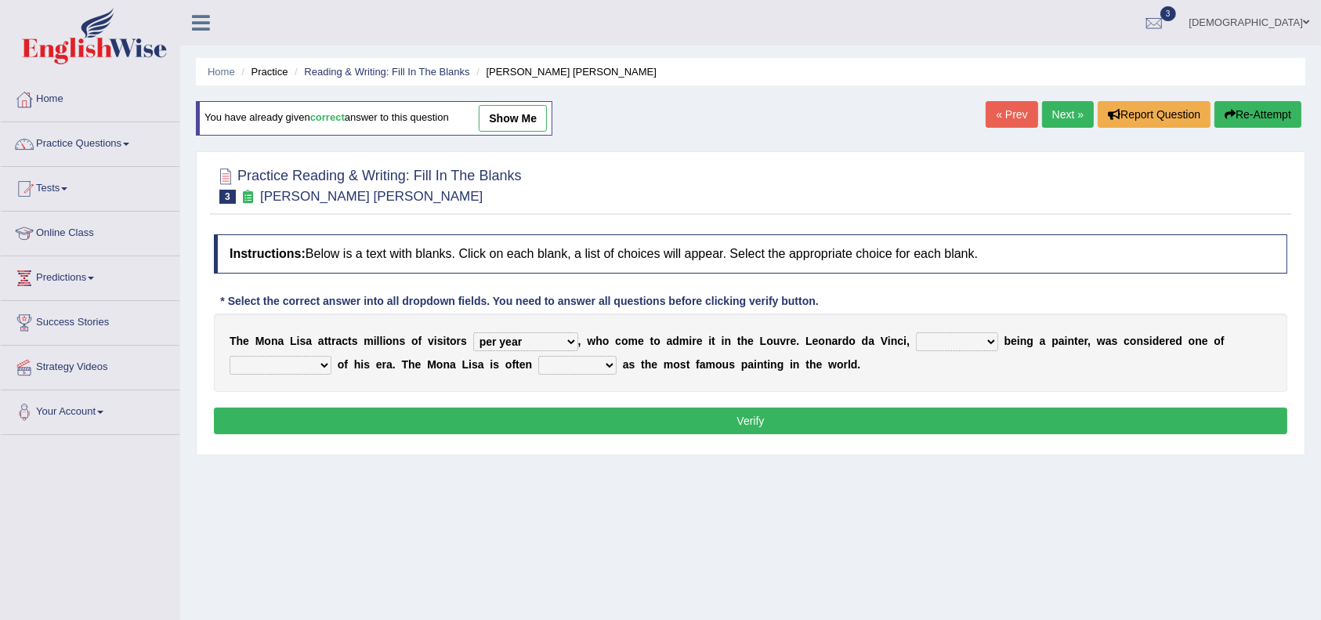
click at [918, 332] on select "rather than as much as as well as as long as" at bounding box center [957, 341] width 82 height 19
click at [323, 364] on select "better artists artist the better artist the best artists" at bounding box center [281, 365] width 102 height 19
select select "the best artists"
click at [230, 356] on select "better artists artist the better artist the best artists" at bounding box center [281, 365] width 102 height 19
click at [611, 360] on select "classified suggested predicted described" at bounding box center [577, 365] width 78 height 19
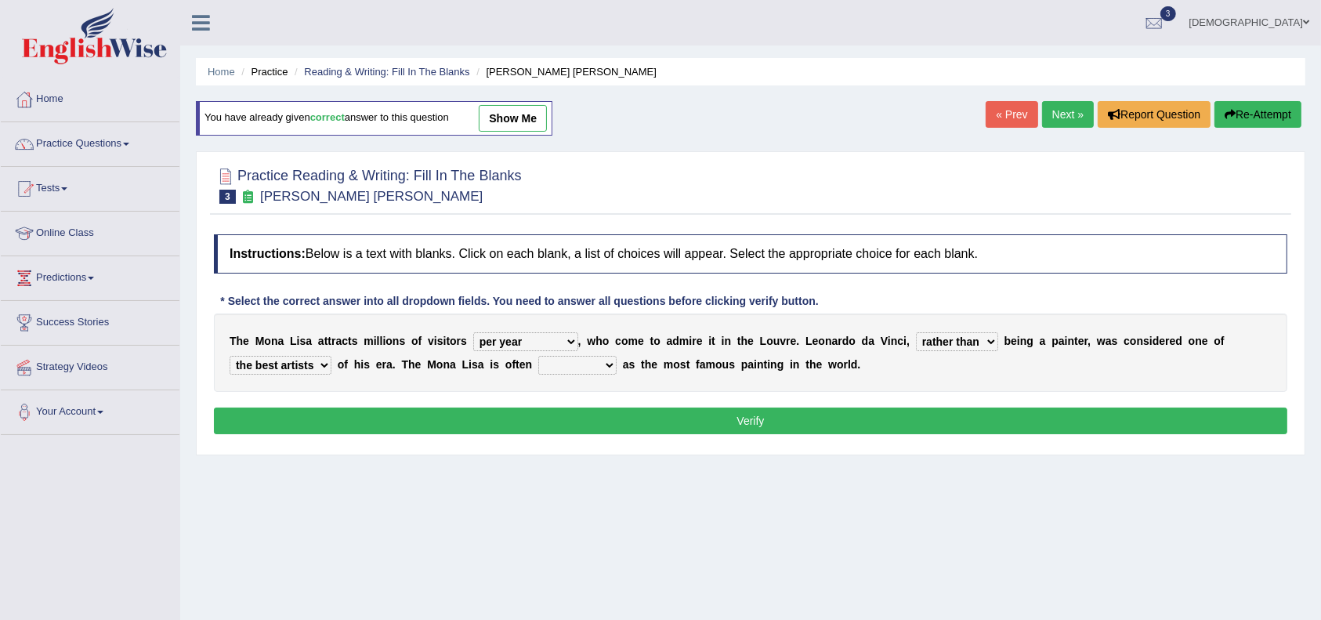
select select "predicted"
click at [541, 356] on select "classified suggested predicted described" at bounding box center [577, 365] width 78 height 19
click at [664, 411] on button "Verify" at bounding box center [750, 420] width 1073 height 27
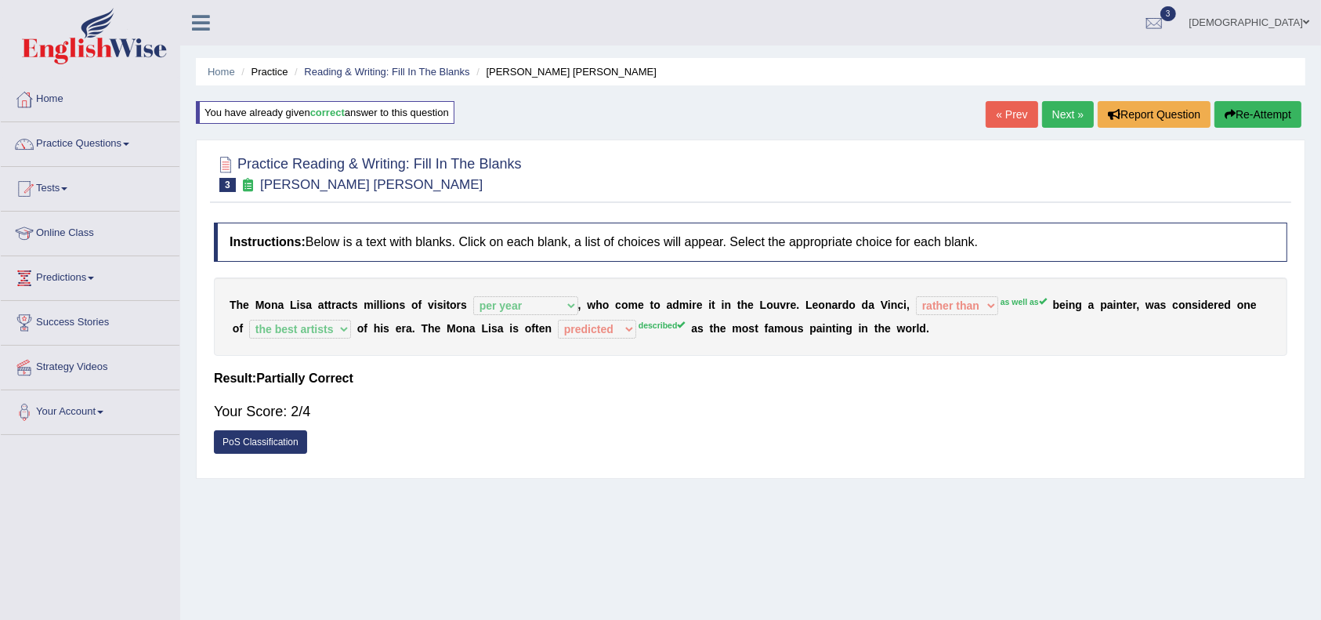
click at [1020, 116] on link "« Prev" at bounding box center [1012, 114] width 52 height 27
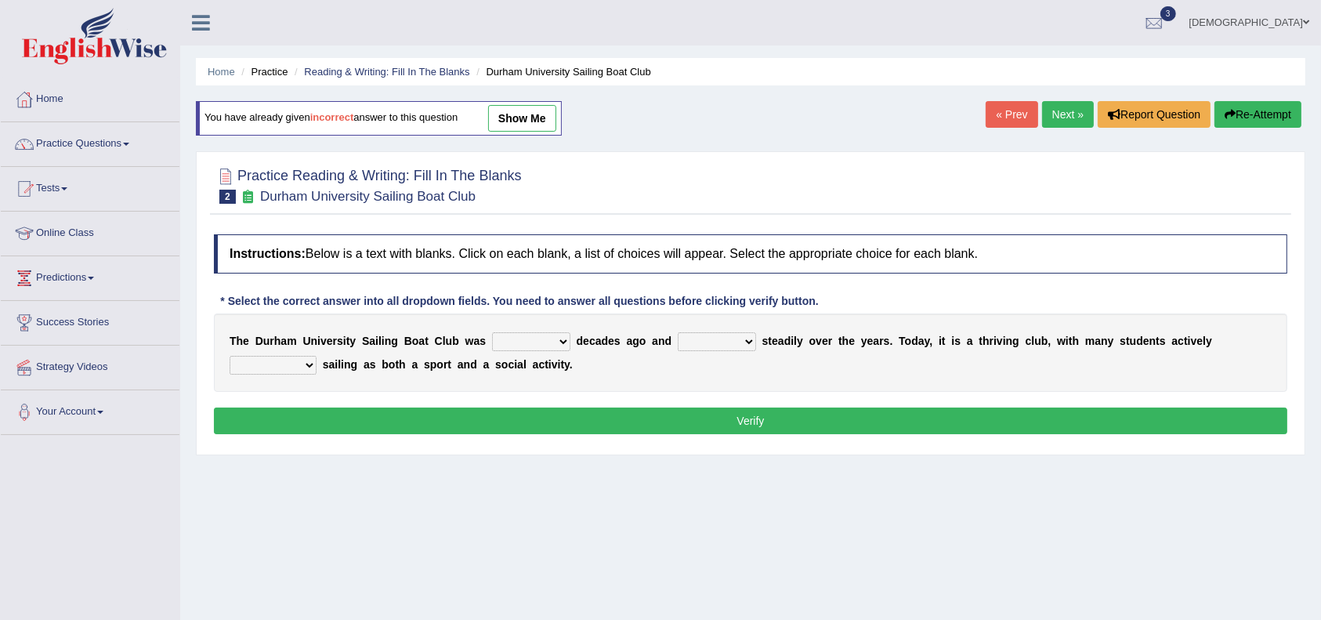
click at [555, 342] on select "found fund founded find" at bounding box center [531, 341] width 78 height 19
select select "founded"
click at [492, 332] on select "found fund founded find" at bounding box center [531, 341] width 78 height 19
click at [749, 338] on select "grow growing has grown grown" at bounding box center [717, 341] width 78 height 19
select select "grown"
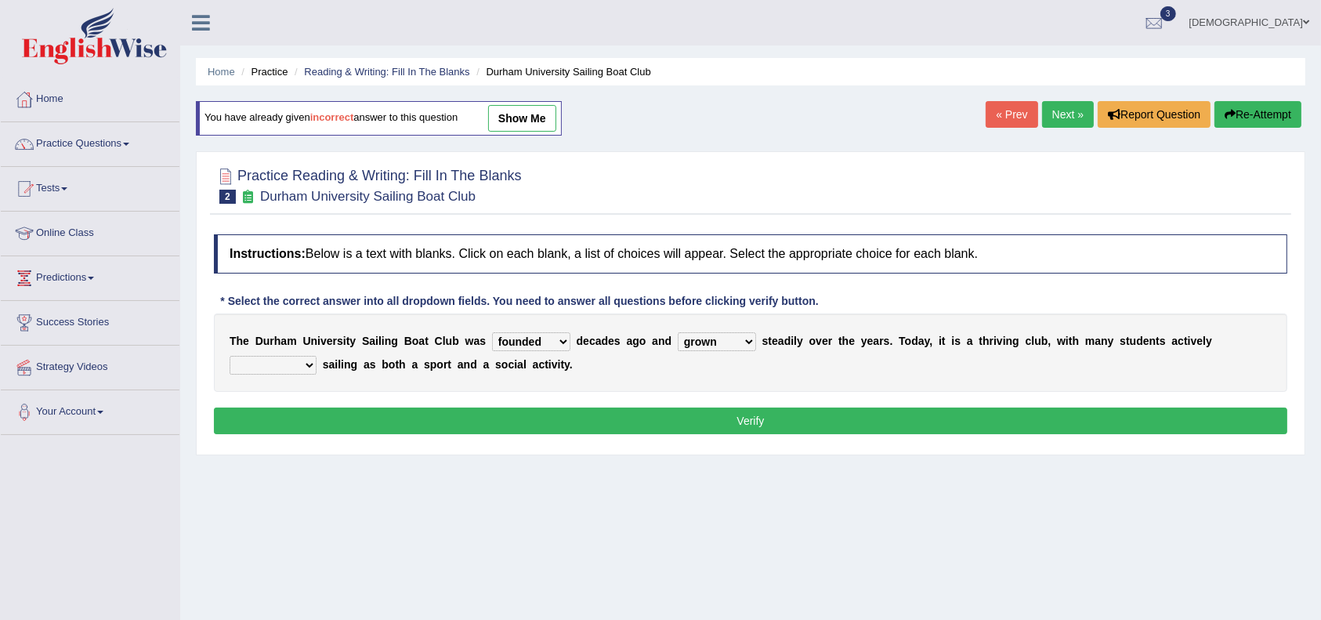
click at [678, 332] on select "grow growing has grown grown" at bounding box center [717, 341] width 78 height 19
click at [309, 359] on select "enjoy enjoyed are enjoying enjoying" at bounding box center [273, 365] width 87 height 19
select select "enjoyed"
click at [230, 356] on select "enjoy enjoyed are enjoying enjoying" at bounding box center [273, 365] width 87 height 19
click at [425, 411] on button "Verify" at bounding box center [750, 420] width 1073 height 27
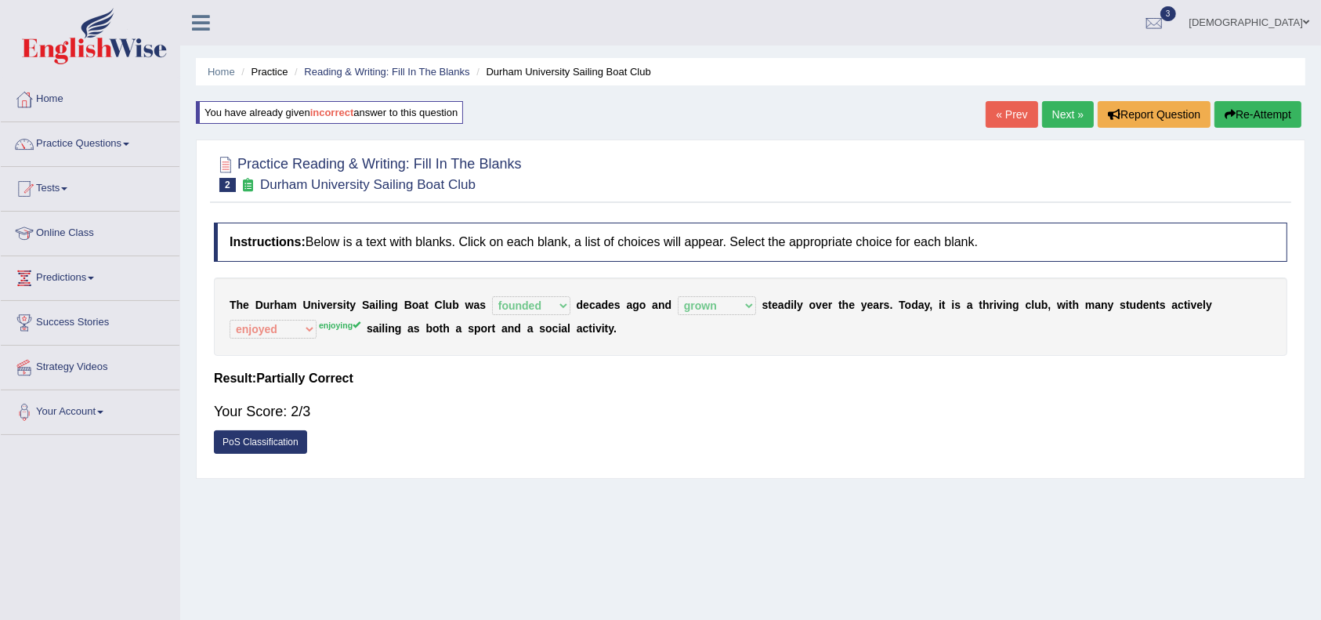
click at [1001, 115] on link "« Prev" at bounding box center [1012, 114] width 52 height 27
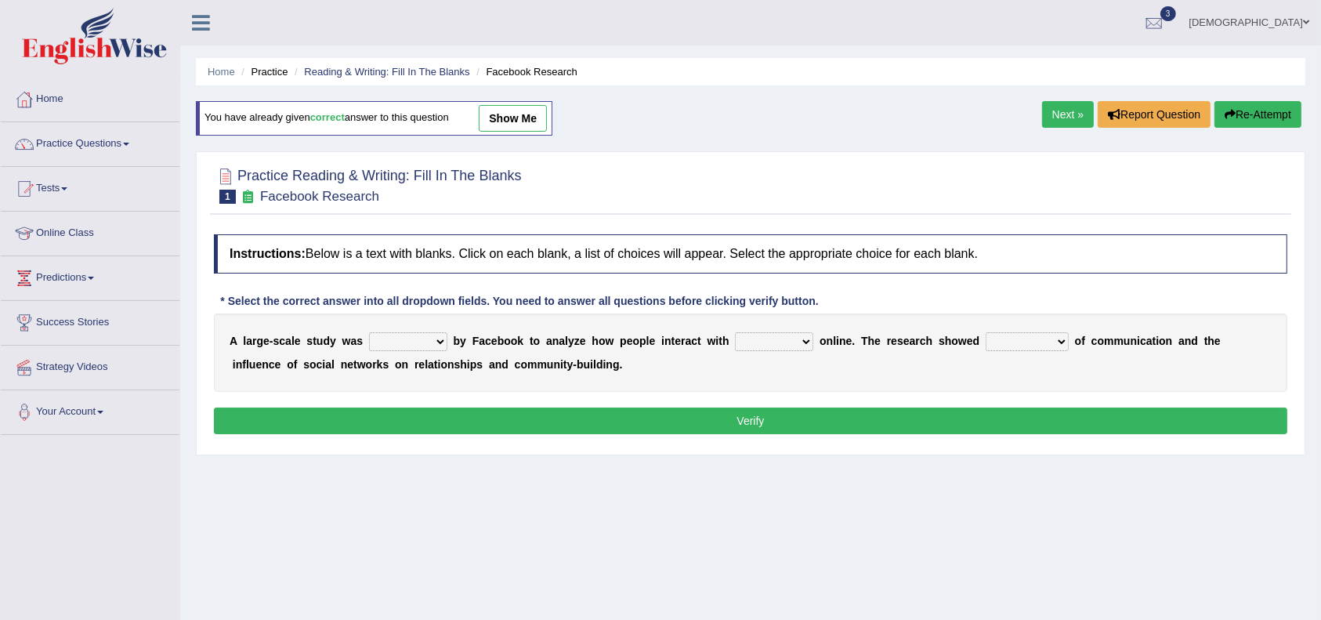
click at [440, 336] on select "surveyed had asked made" at bounding box center [408, 341] width 78 height 19
select select "made"
click at [369, 332] on select "surveyed had asked made" at bounding box center [408, 341] width 78 height 19
click at [806, 337] on select "together all each other another" at bounding box center [774, 341] width 78 height 19
select select "each other"
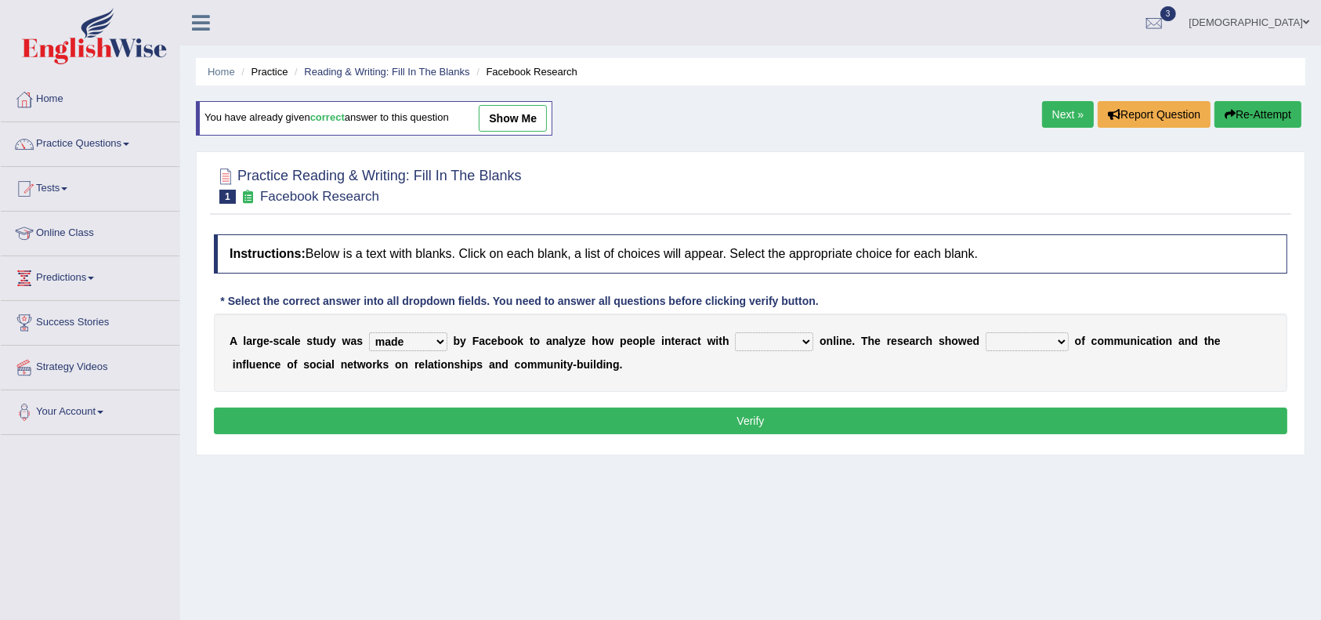
click at [735, 332] on select "together all each other another" at bounding box center [774, 341] width 78 height 19
click at [1061, 339] on select "advantages standards fellowships patterns" at bounding box center [1027, 341] width 83 height 19
select select "patterns"
click at [987, 332] on select "advantages standards fellowships patterns" at bounding box center [1027, 341] width 83 height 19
click at [784, 422] on button "Verify" at bounding box center [750, 420] width 1073 height 27
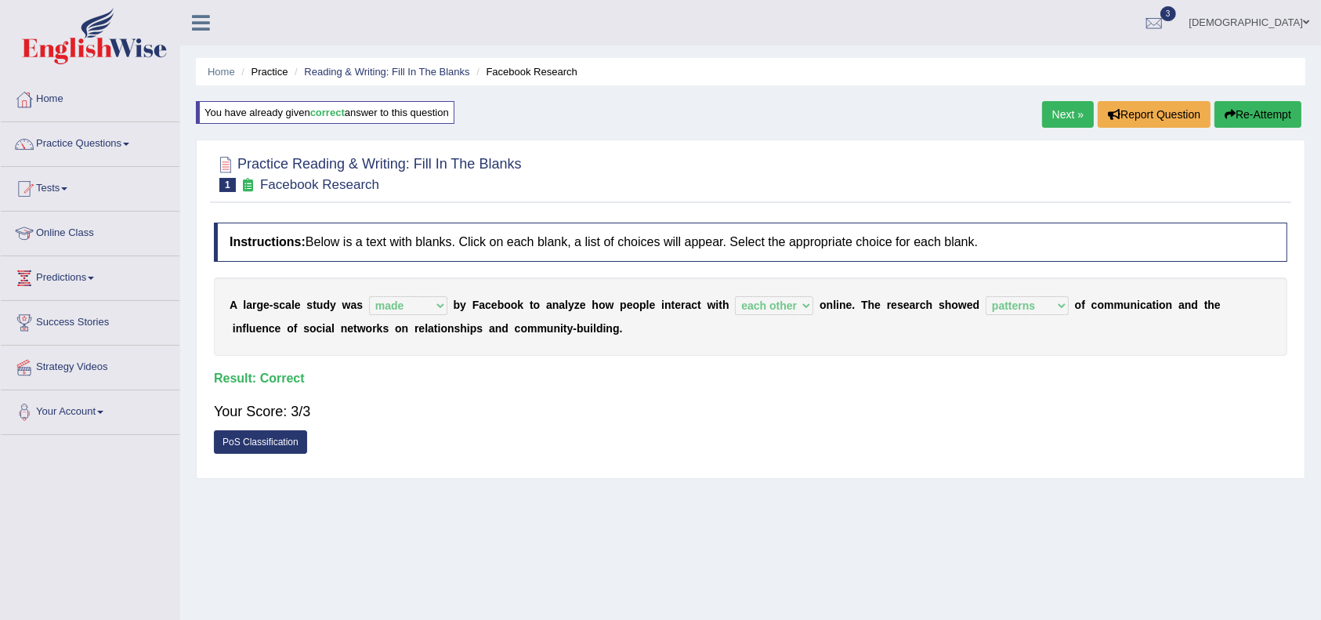
click at [1072, 115] on link "Next »" at bounding box center [1068, 114] width 52 height 27
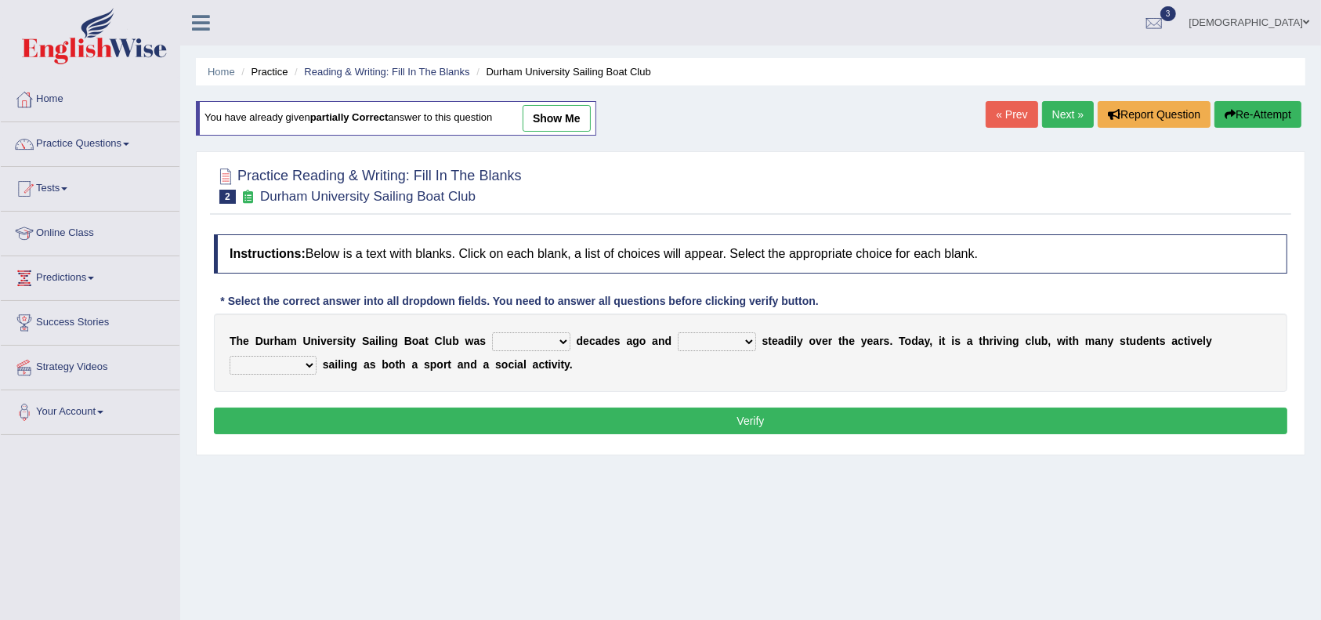
click at [559, 340] on select "found fund founded find" at bounding box center [531, 341] width 78 height 19
select select "founded"
click at [492, 332] on select "found fund founded find" at bounding box center [531, 341] width 78 height 19
click at [742, 342] on select "grow growing has grown grown" at bounding box center [717, 341] width 78 height 19
select select "grown"
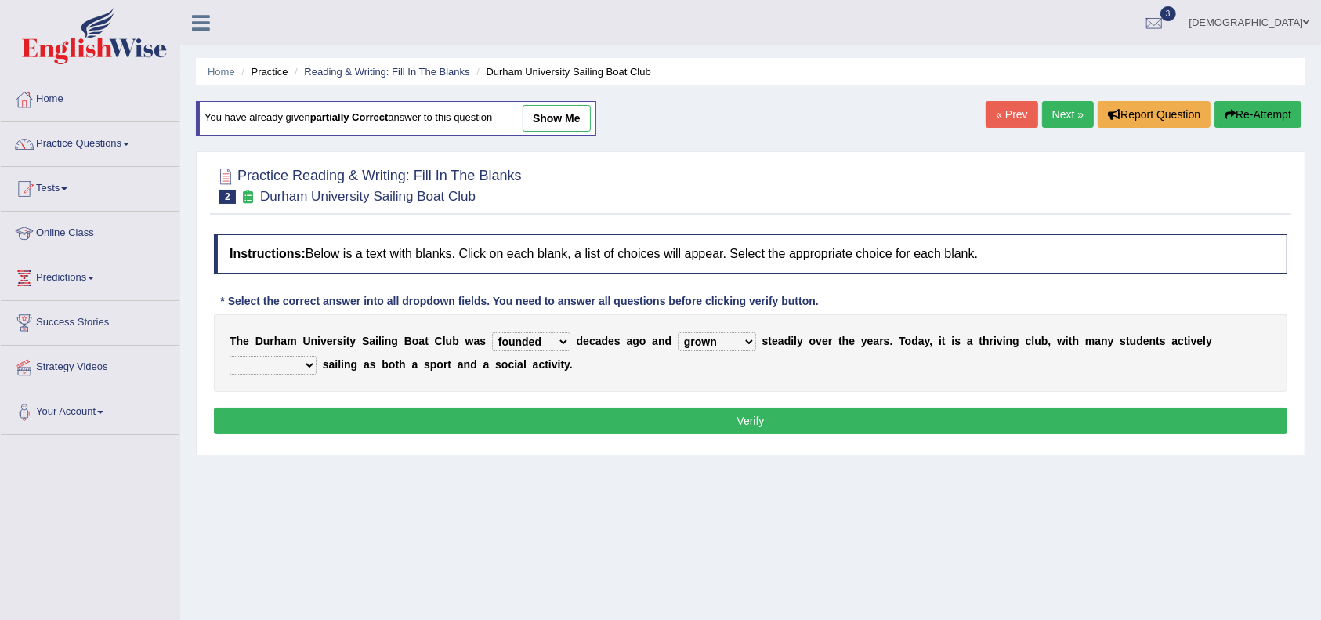
click at [678, 332] on select "grow growing has grown grown" at bounding box center [717, 341] width 78 height 19
click at [310, 359] on select "enjoy enjoyed are enjoying enjoying" at bounding box center [273, 365] width 87 height 19
select select "enjoying"
click at [230, 356] on select "enjoy enjoyed are enjoying enjoying" at bounding box center [273, 365] width 87 height 19
click at [558, 414] on button "Verify" at bounding box center [750, 420] width 1073 height 27
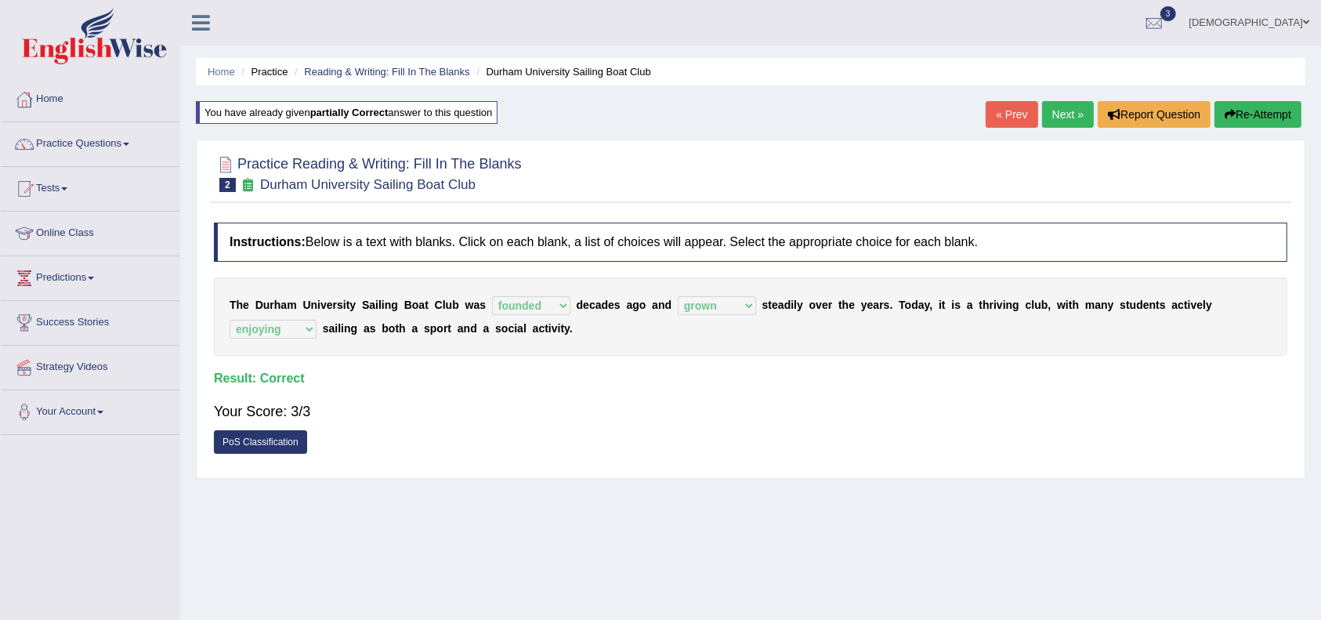
click at [1064, 112] on link "Next »" at bounding box center [1068, 114] width 52 height 27
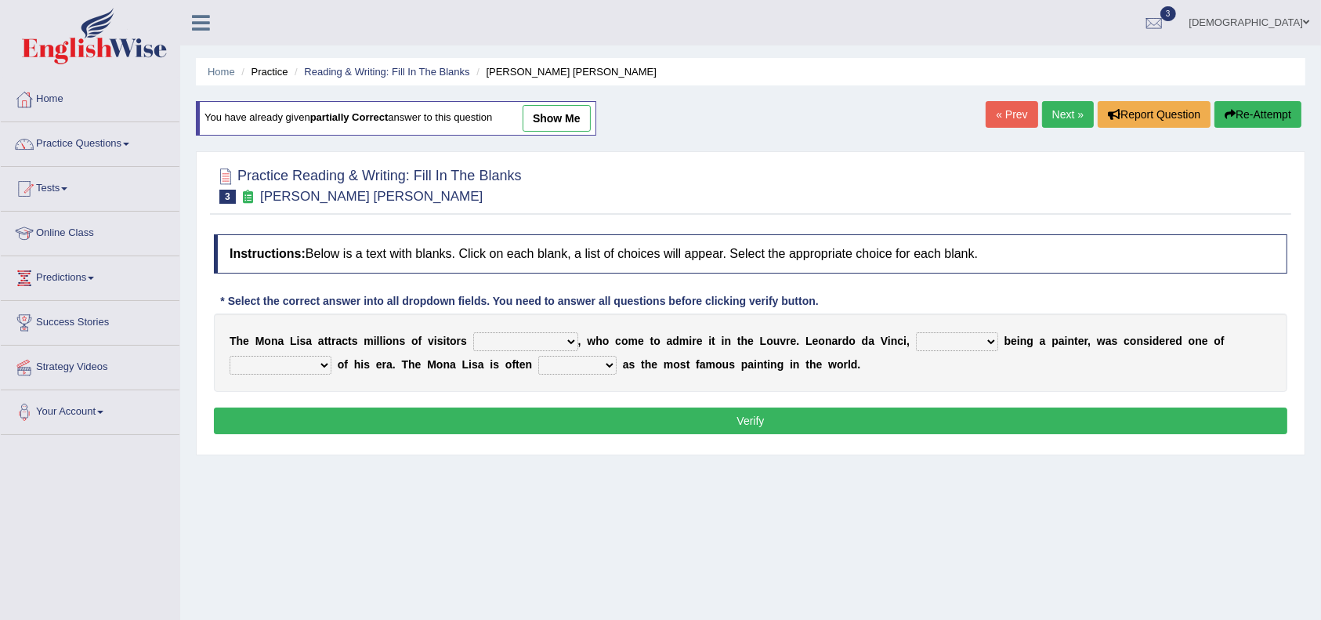
click at [684, 422] on button "Verify" at bounding box center [750, 420] width 1073 height 27
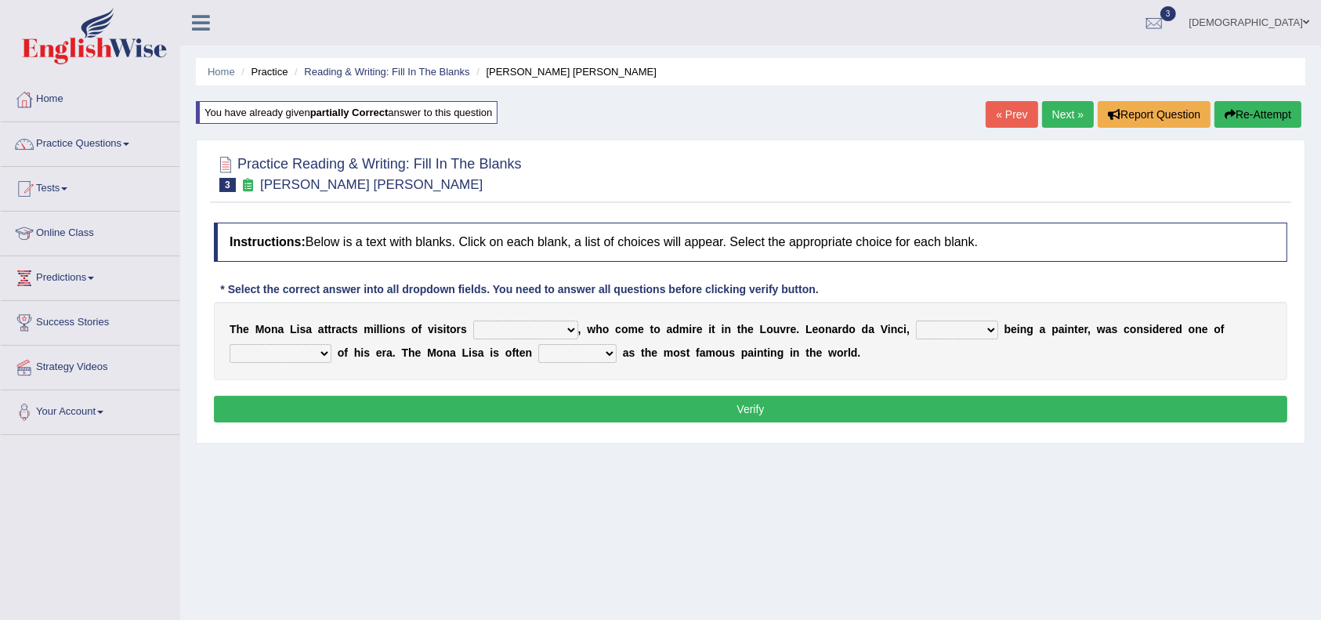
click at [594, 346] on select "classified suggested predicted described" at bounding box center [577, 353] width 78 height 19
select select "classified"
click at [541, 344] on select "classified suggested predicted described" at bounding box center [577, 353] width 78 height 19
click at [570, 329] on select "around the year the all year all year round per year" at bounding box center [525, 329] width 105 height 19
select select "per year"
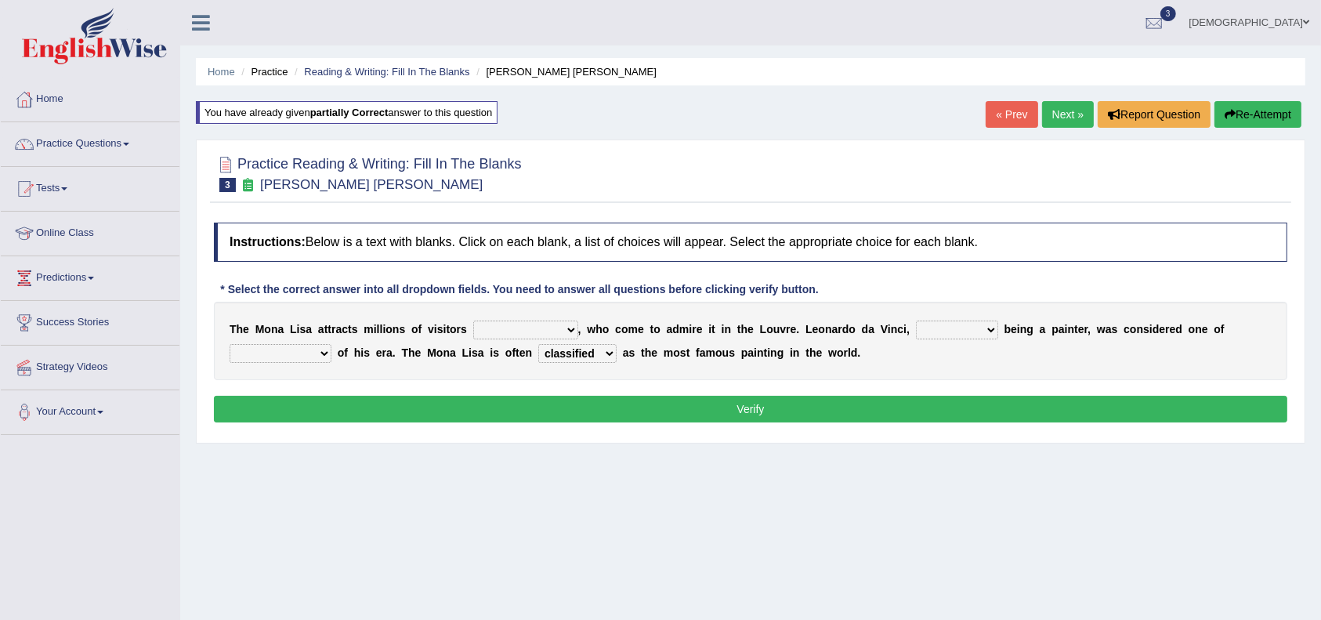
click at [473, 320] on select "around the year the all year all year round per year" at bounding box center [525, 329] width 105 height 19
click at [995, 330] on select "rather than as much as as well as as long as" at bounding box center [957, 329] width 82 height 19
select select "as much as"
click at [918, 320] on select "rather than as much as as well as as long as" at bounding box center [957, 329] width 82 height 19
click at [326, 350] on select "better artists artist the better artist the best artists" at bounding box center [281, 353] width 102 height 19
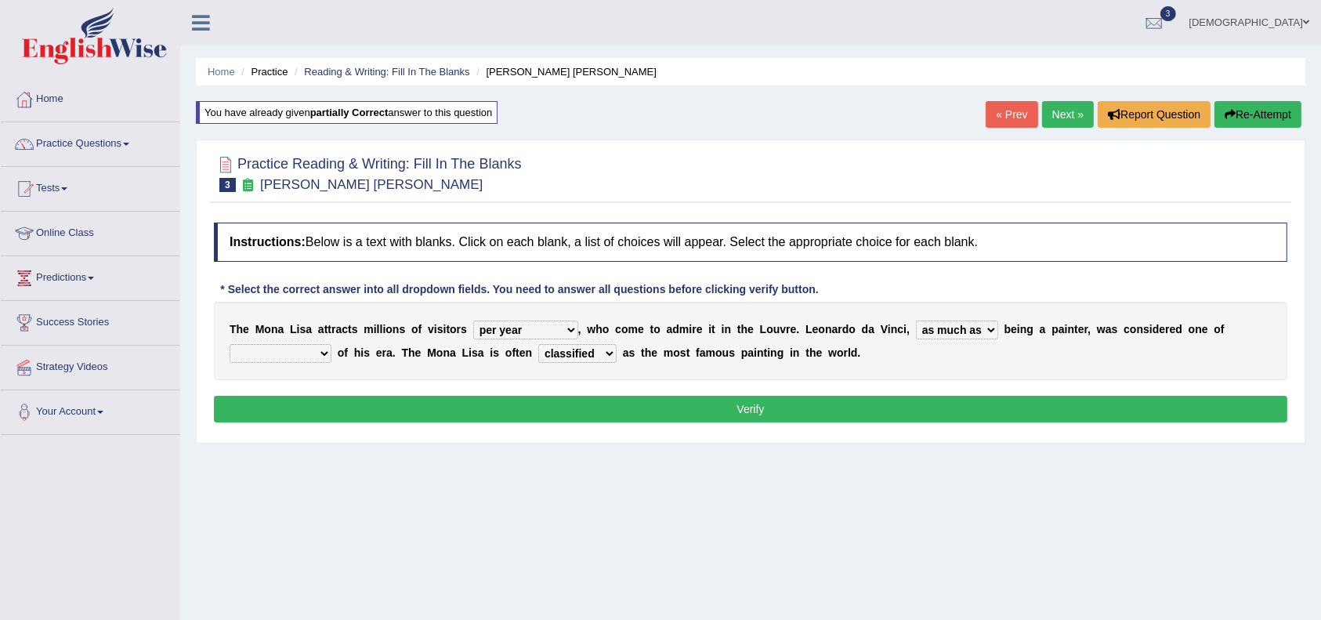
select select "the best artists"
click at [230, 344] on select "better artists artist the better artist the best artists" at bounding box center [281, 353] width 102 height 19
click at [581, 411] on button "Verify" at bounding box center [750, 409] width 1073 height 27
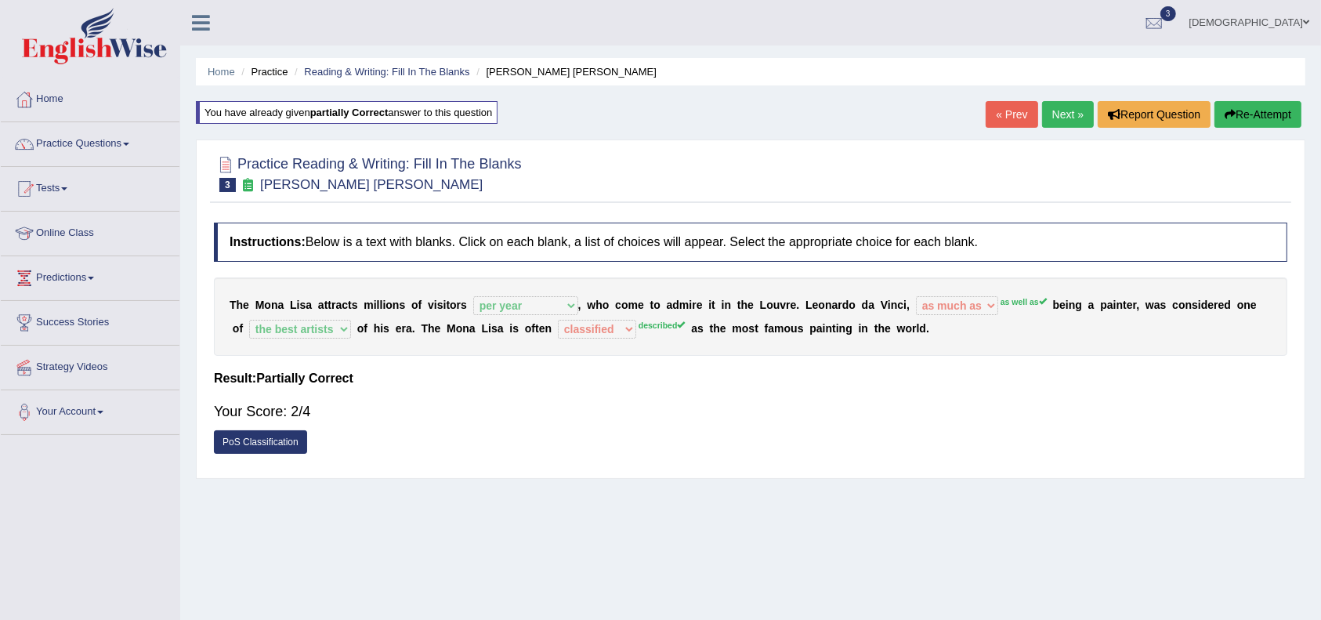
click at [1011, 120] on link "« Prev" at bounding box center [1012, 114] width 52 height 27
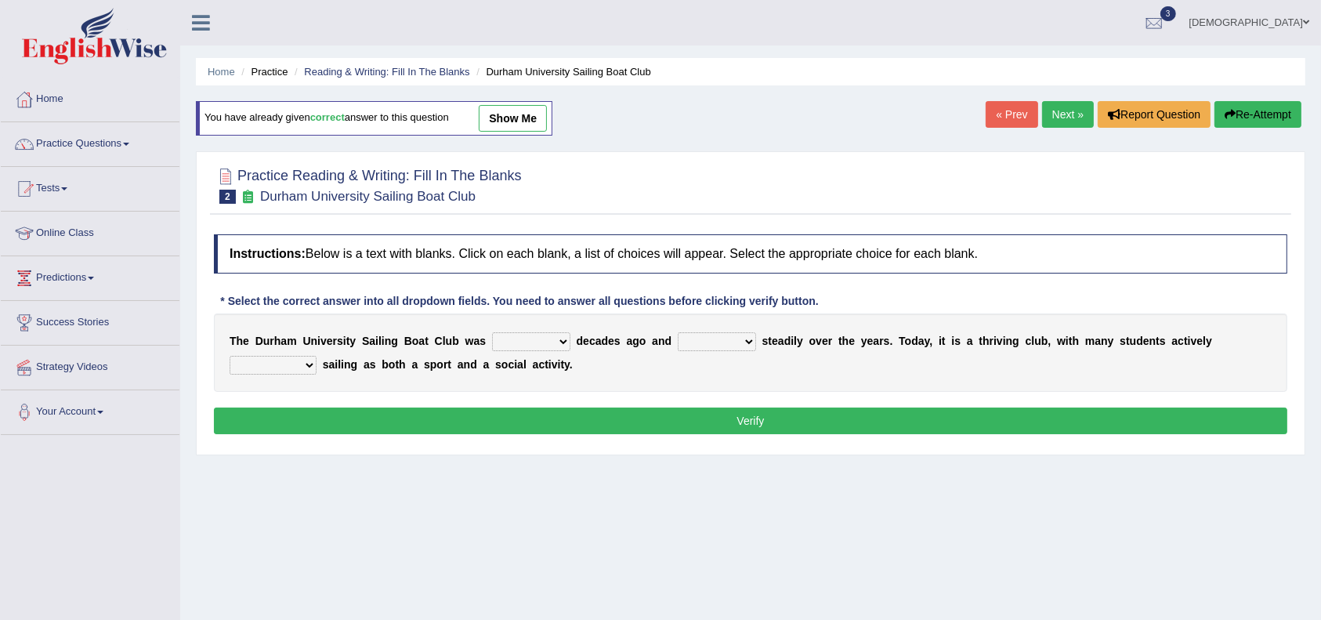
click at [559, 340] on select "found fund founded find" at bounding box center [531, 341] width 78 height 19
select select "founded"
click at [492, 332] on select "found fund founded find" at bounding box center [531, 341] width 78 height 19
click at [748, 335] on select "grow growing has grown grown" at bounding box center [717, 341] width 78 height 19
select select "grown"
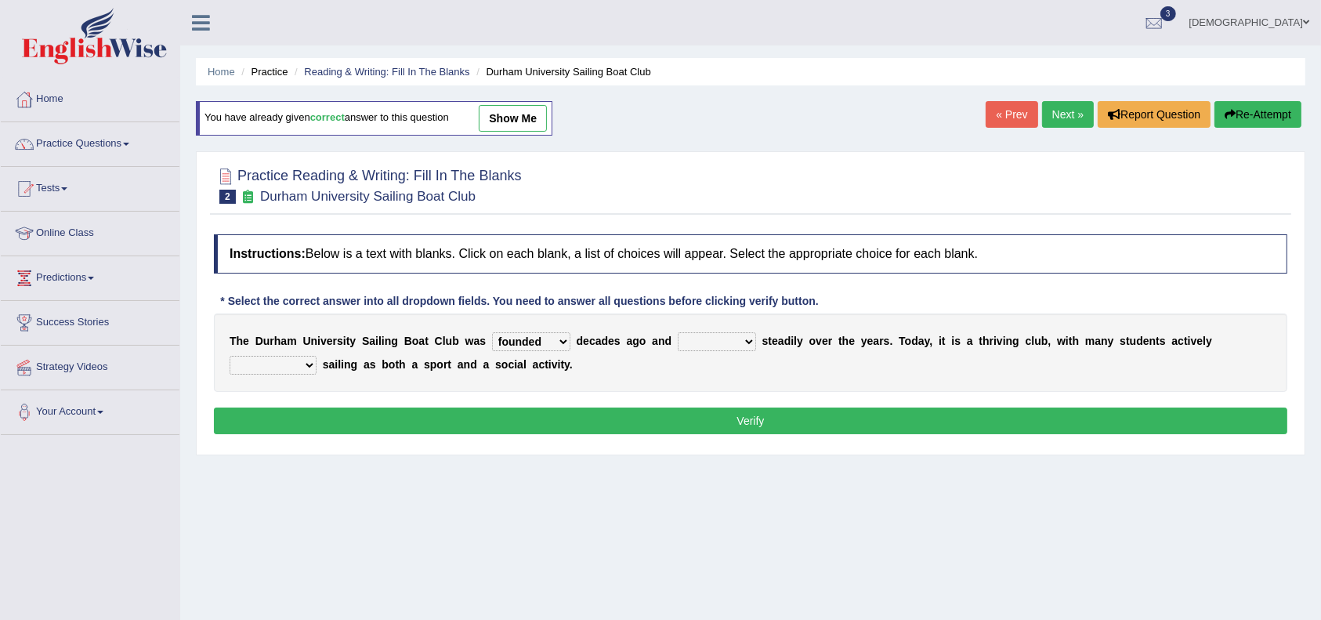
click at [678, 332] on select "grow growing has grown grown" at bounding box center [717, 341] width 78 height 19
click at [307, 364] on select "enjoy enjoyed are enjoying enjoying" at bounding box center [273, 365] width 87 height 19
select select "enjoying"
click at [230, 356] on select "enjoy enjoyed are enjoying enjoying" at bounding box center [273, 365] width 87 height 19
click at [498, 426] on button "Verify" at bounding box center [750, 420] width 1073 height 27
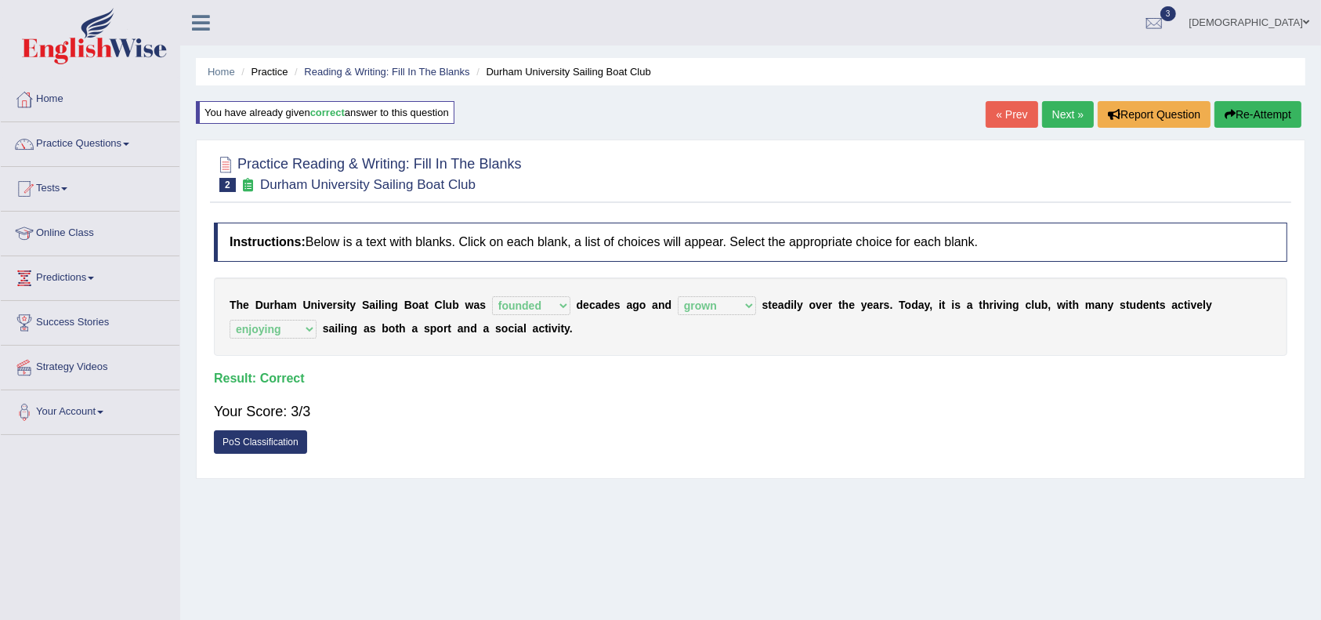
click at [1057, 114] on link "Next »" at bounding box center [1068, 114] width 52 height 27
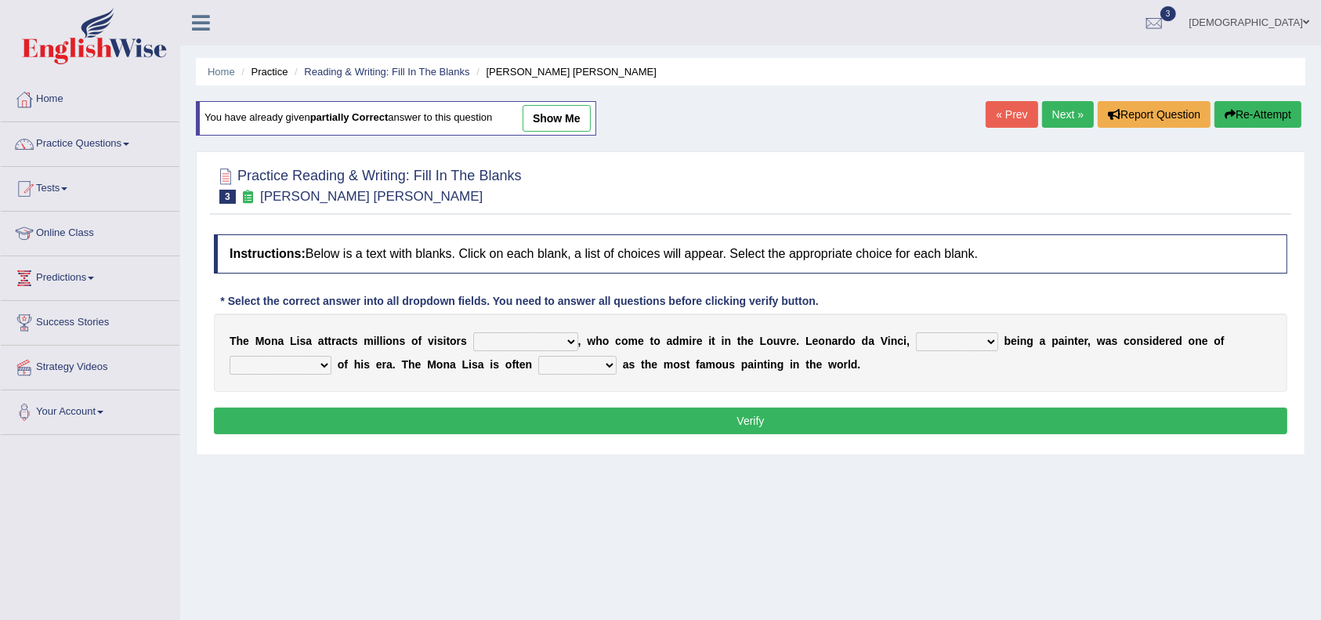
click at [567, 342] on select "around the year the all year all year round per year" at bounding box center [525, 341] width 105 height 19
select select "per year"
click at [473, 332] on select "around the year the all year all year round per year" at bounding box center [525, 341] width 105 height 19
click at [993, 339] on select "rather than as much as as well as as long as" at bounding box center [957, 341] width 82 height 19
select select "as well as"
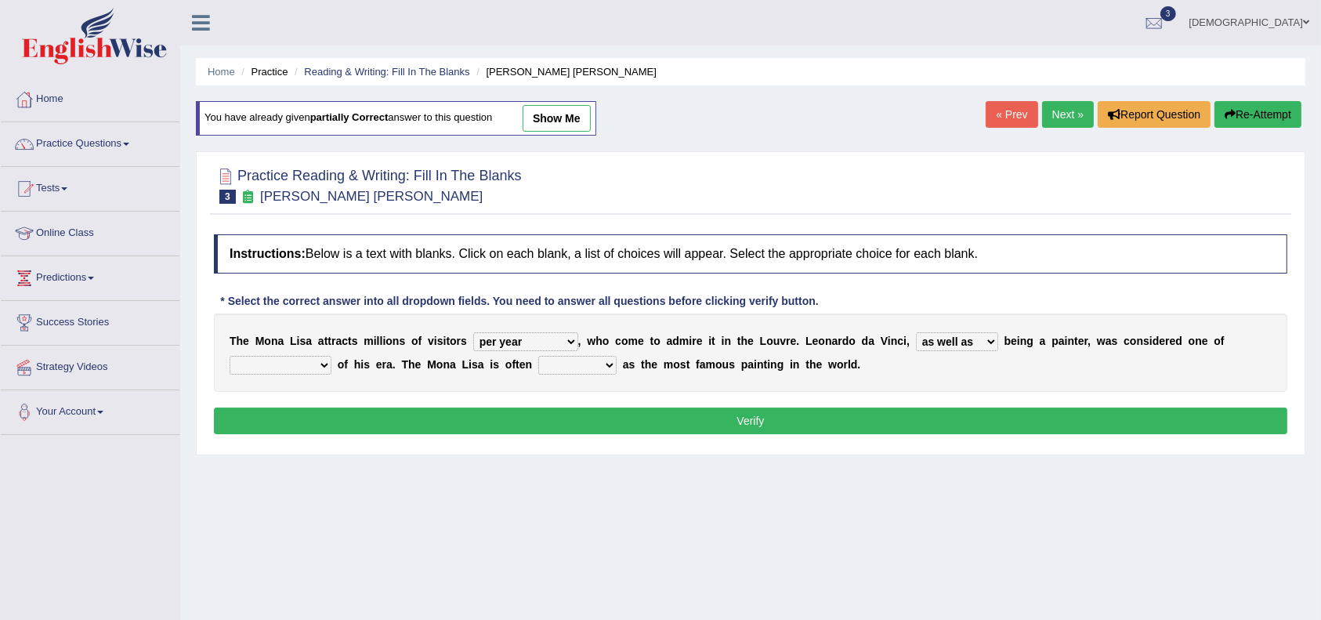
click at [918, 332] on select "rather than as much as as well as as long as" at bounding box center [957, 341] width 82 height 19
click at [327, 360] on select "better artists artist the better artist the best artists" at bounding box center [281, 365] width 102 height 19
select select "the best artists"
click at [230, 356] on select "better artists artist the better artist the best artists" at bounding box center [281, 365] width 102 height 19
click at [609, 367] on select "classified suggested predicted described" at bounding box center [577, 365] width 78 height 19
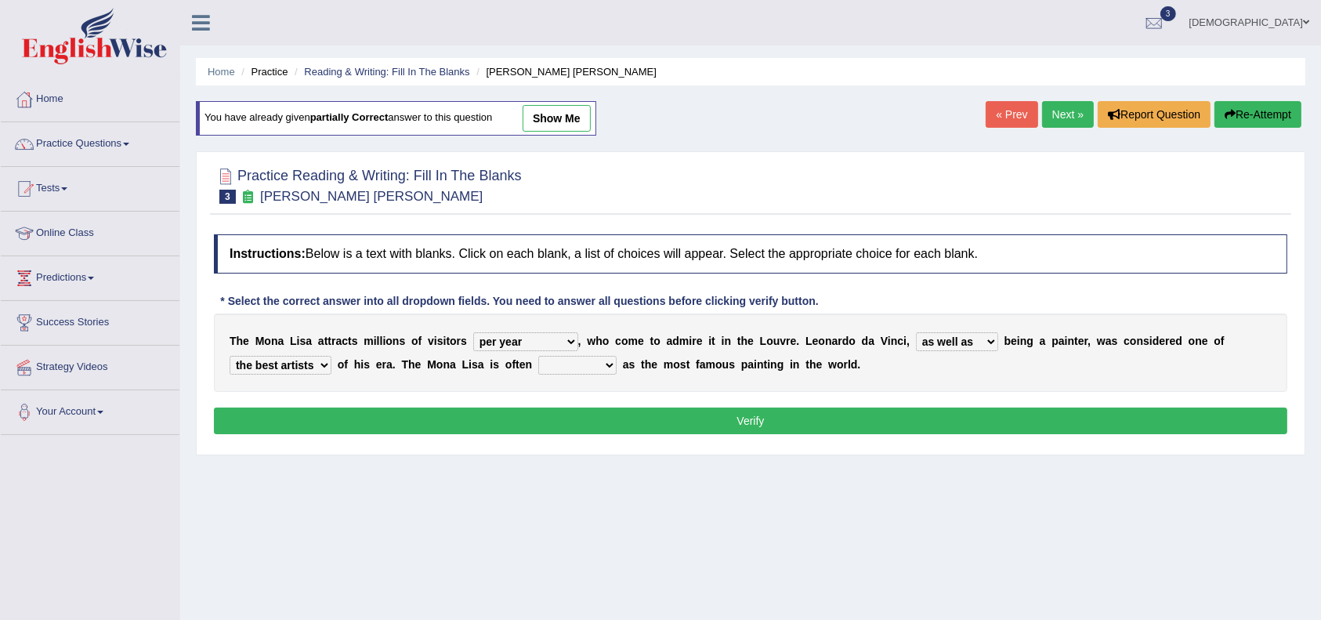
select select "described"
click at [541, 356] on select "classified suggested predicted described" at bounding box center [577, 365] width 78 height 19
click at [664, 427] on button "Verify" at bounding box center [750, 420] width 1073 height 27
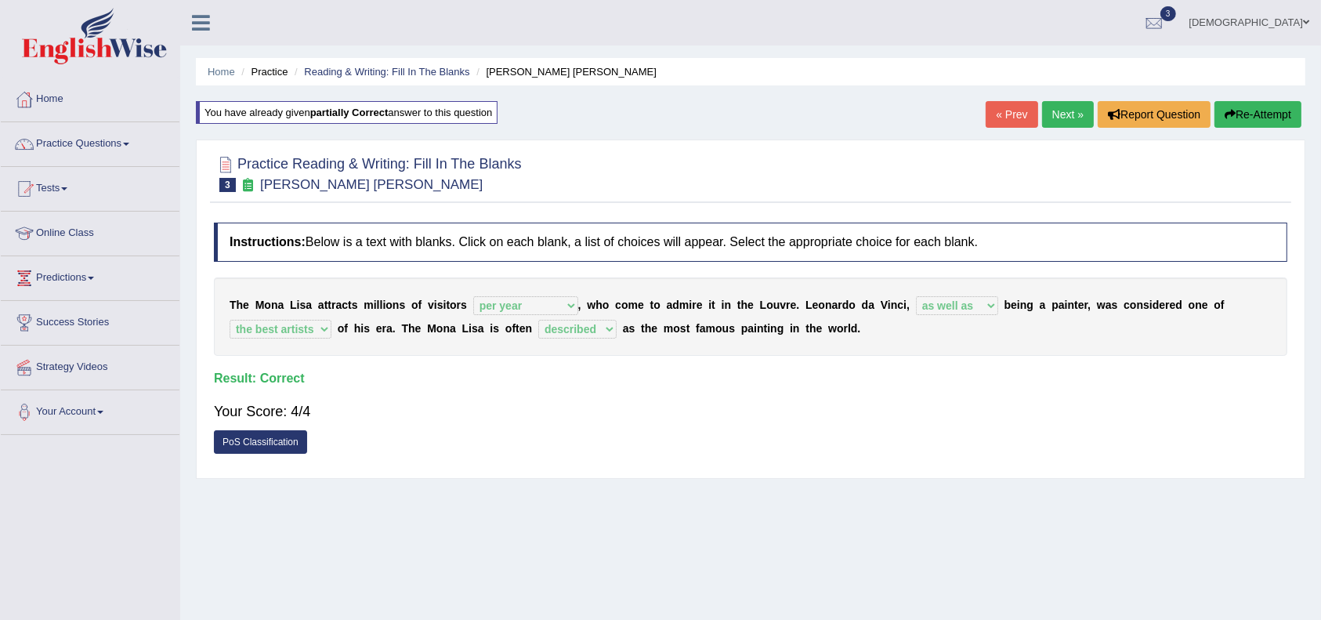
click at [1060, 110] on link "Next »" at bounding box center [1068, 114] width 52 height 27
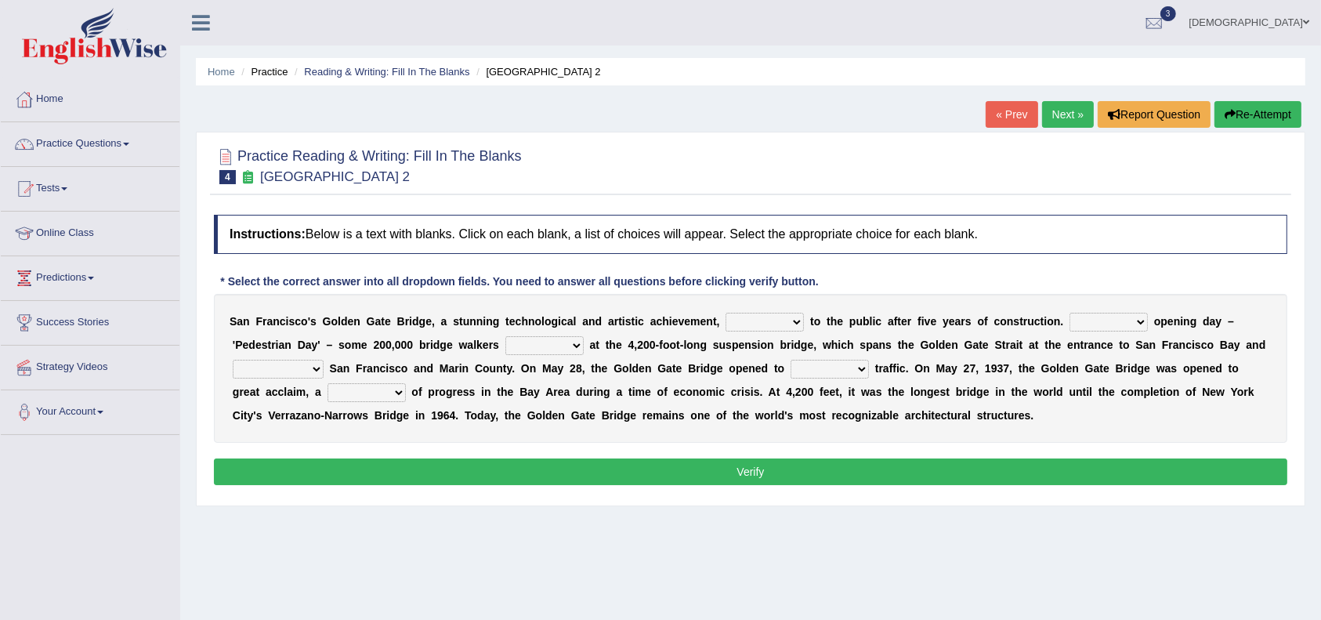
click at [773, 310] on div "S a n F r a n c i s c o ' [PERSON_NAME] G a t e B r i d g e , a s t u n n i n g…" at bounding box center [750, 368] width 1073 height 149
click at [791, 322] on select "opens closes appears equals" at bounding box center [765, 322] width 78 height 19
select select "opens"
click at [726, 313] on select "opens closes appears equals" at bounding box center [765, 322] width 78 height 19
click at [545, 347] on select "stationed looked marveled laughed" at bounding box center [544, 345] width 78 height 19
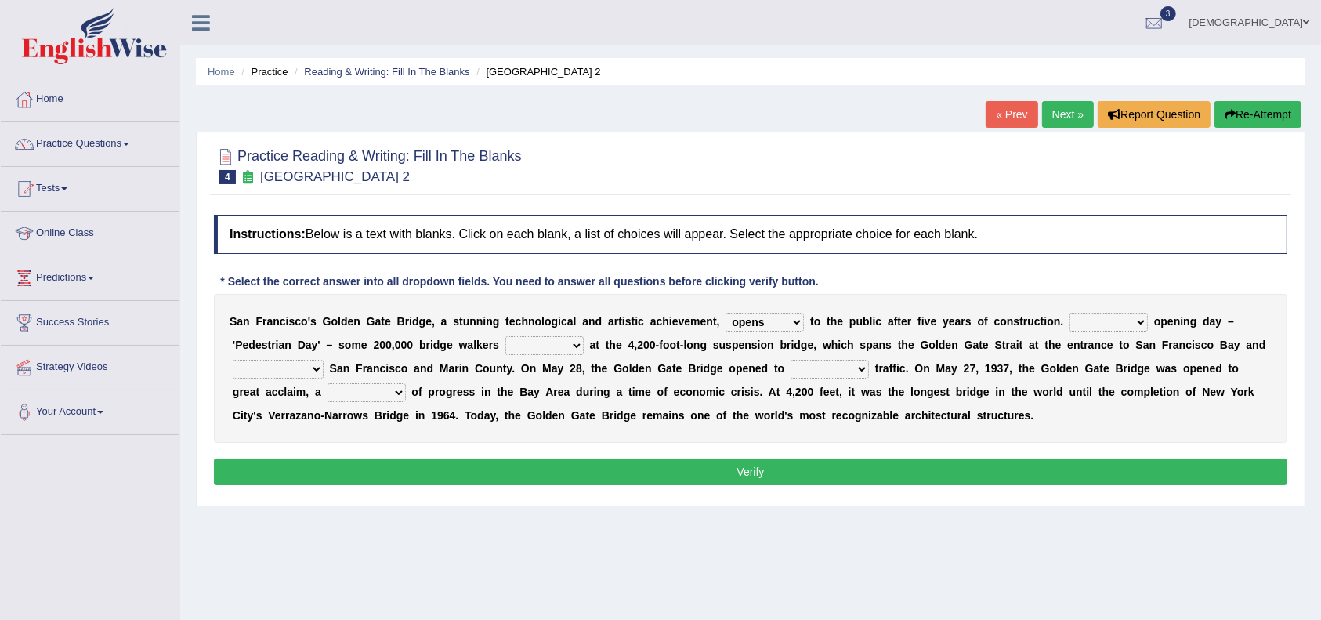
click at [353, 386] on select "denial symbol technique yield" at bounding box center [367, 392] width 78 height 19
select select "denial"
click at [328, 383] on select "denial symbol technique yield" at bounding box center [367, 392] width 78 height 19
click at [310, 371] on select "separates connects channels differentiates" at bounding box center [278, 369] width 91 height 19
select select "differentiates"
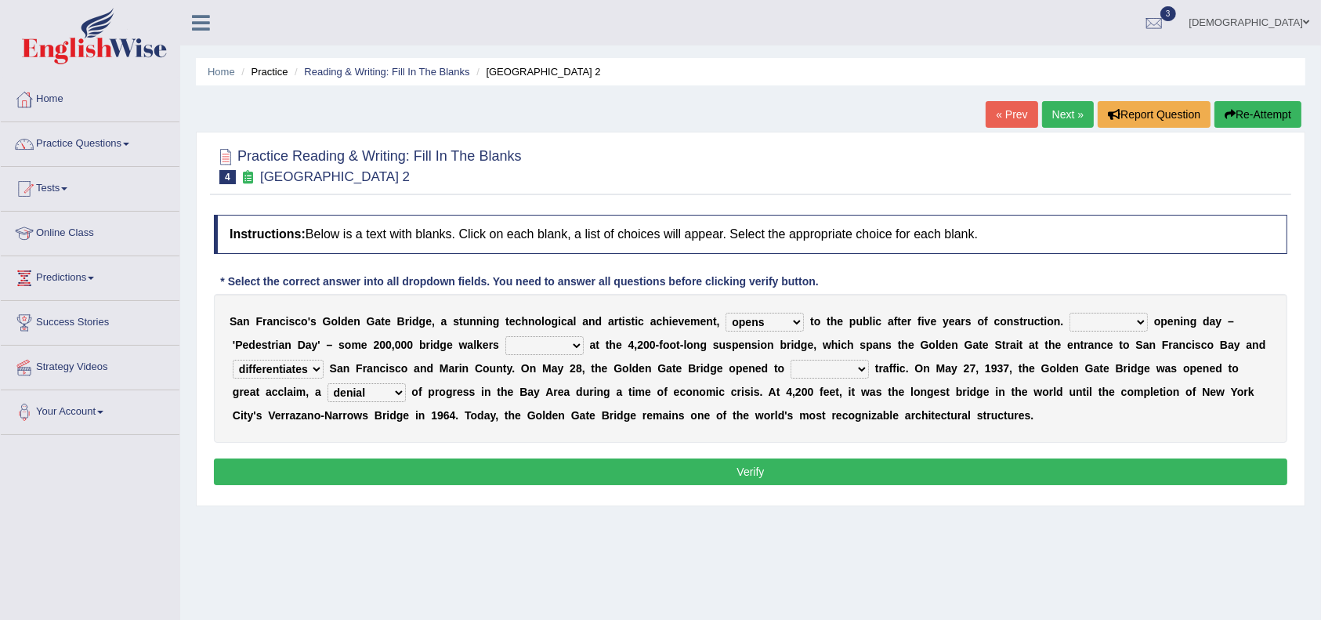
click at [233, 360] on select "separates connects channels differentiates" at bounding box center [278, 369] width 91 height 19
click at [574, 341] on select "stationed looked marveled laughed" at bounding box center [544, 345] width 78 height 19
click at [584, 398] on div "S a n F r a n c i s c o ' [PERSON_NAME] G a t e B r i d g e , a s t u n n i n g…" at bounding box center [750, 368] width 1073 height 149
click at [688, 480] on button "Verify" at bounding box center [750, 471] width 1073 height 27
click at [861, 368] on select "aquatic vehicular airborne watertight" at bounding box center [830, 369] width 78 height 19
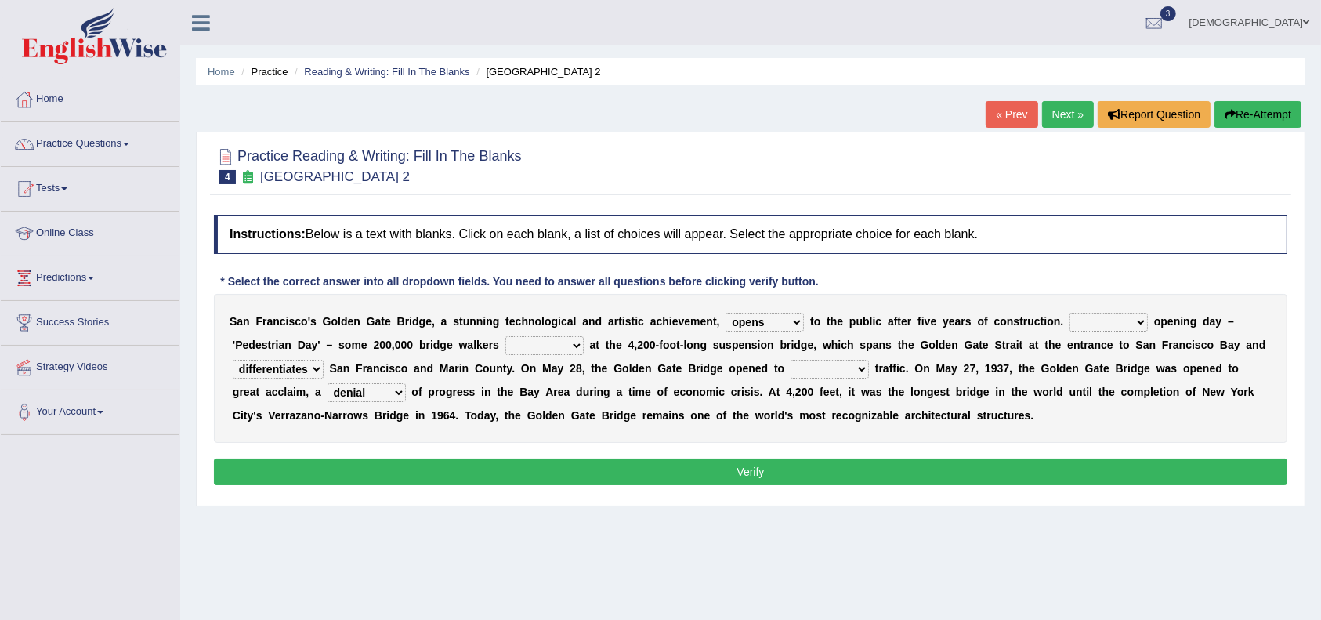
select select "vehicular"
click at [791, 360] on select "aquatic vehicular airborne watertight" at bounding box center [830, 369] width 78 height 19
click at [1131, 317] on select "On During Since When" at bounding box center [1109, 322] width 78 height 19
select select "During"
click at [1070, 313] on select "On During Since When" at bounding box center [1109, 322] width 78 height 19
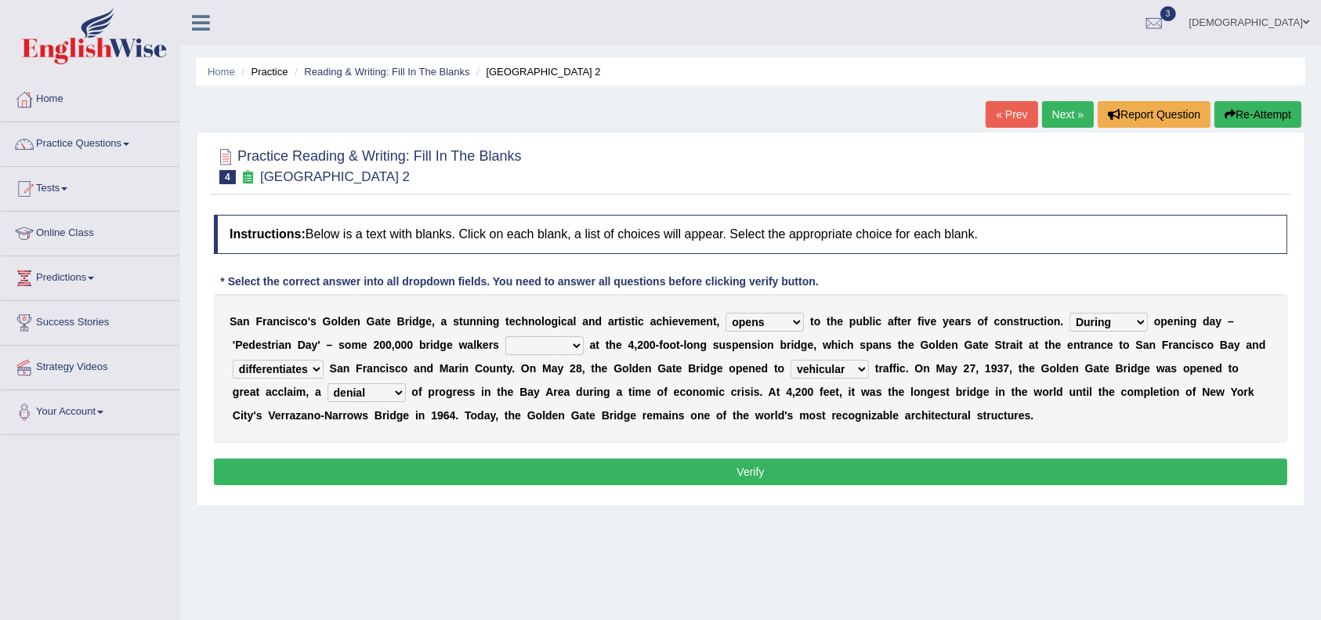
click at [570, 341] on select "stationed looked marveled laughed" at bounding box center [544, 345] width 78 height 19
select select "laughed"
click at [505, 336] on select "stationed looked marveled laughed" at bounding box center [544, 345] width 78 height 19
click at [570, 476] on button "Verify" at bounding box center [750, 471] width 1073 height 27
